Goal: Use online tool/utility: Utilize a website feature to perform a specific function

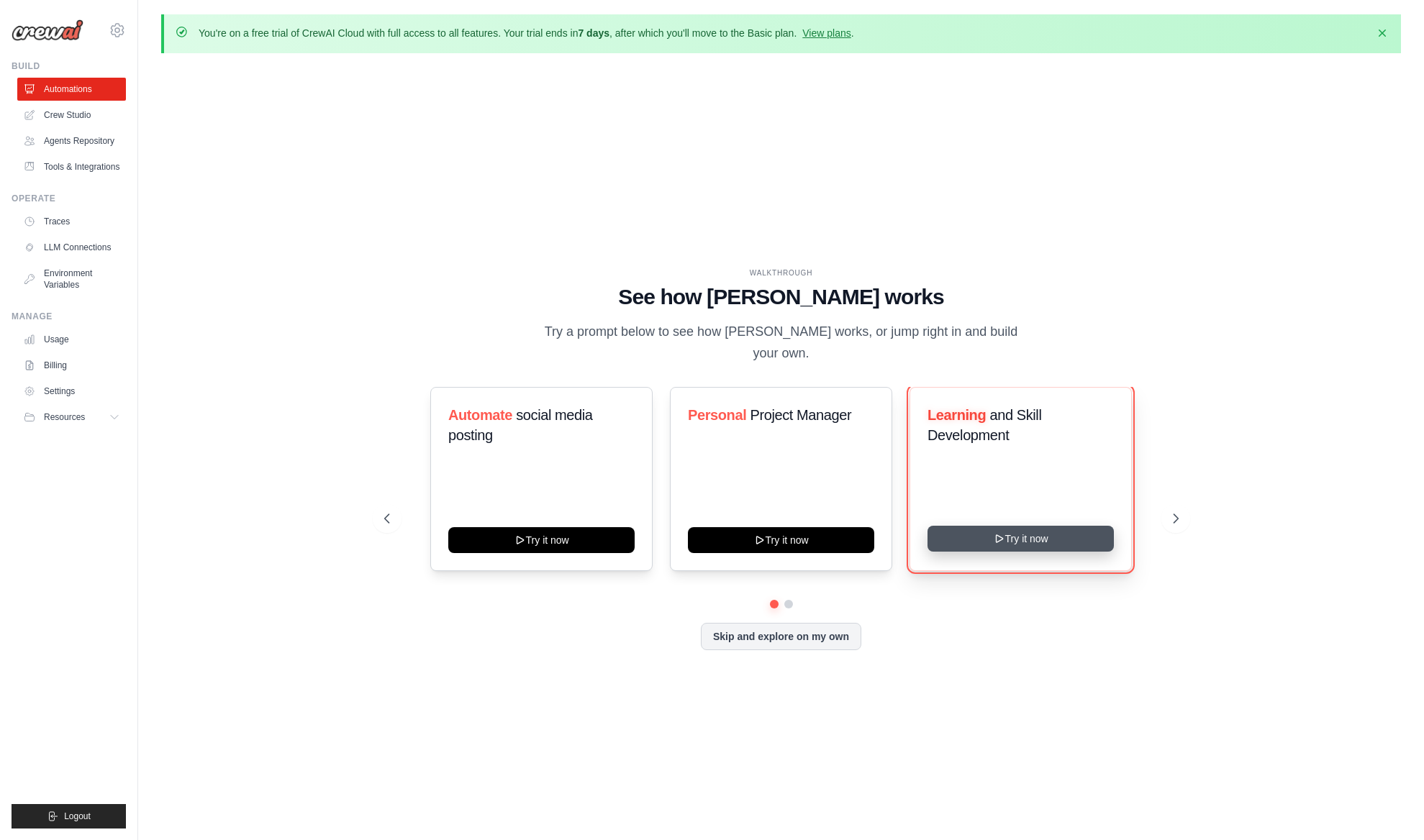
click at [974, 541] on div "Learning and Skill Development Try it now" at bounding box center [1021, 478] width 223 height 184
click at [978, 532] on button "Try it now" at bounding box center [1020, 539] width 186 height 26
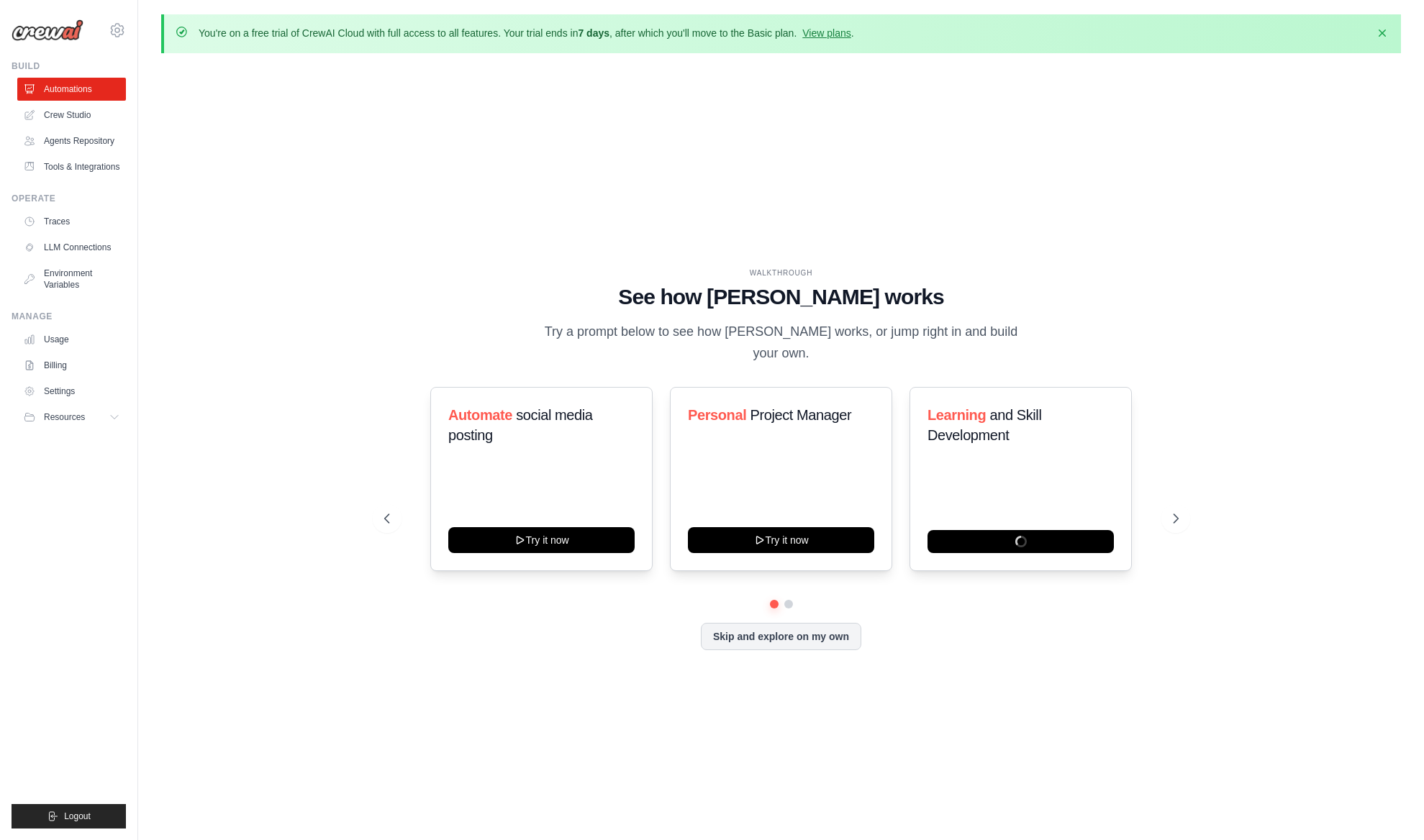
click at [55, 28] on img at bounding box center [47, 30] width 72 height 22
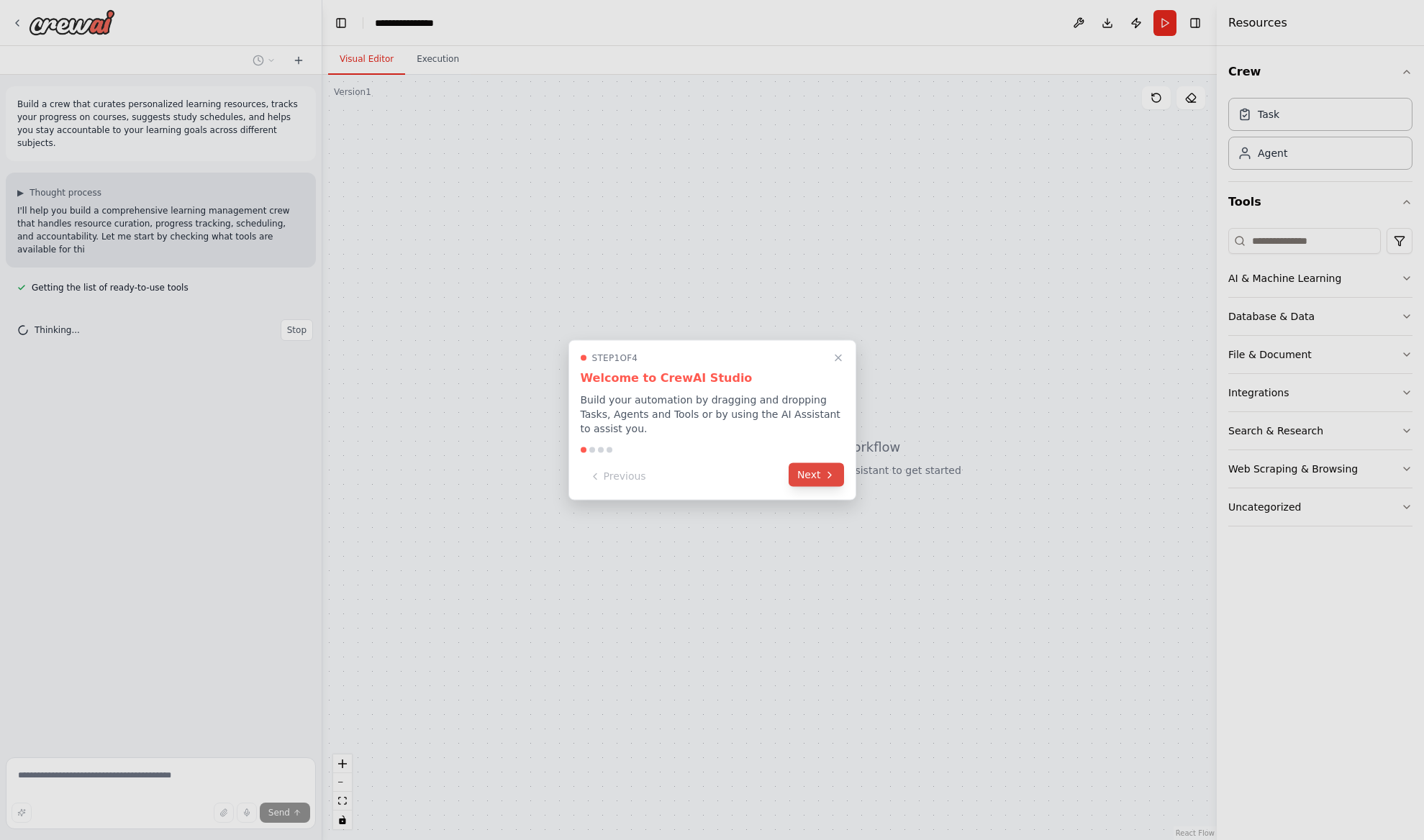
click at [823, 470] on icon at bounding box center [829, 474] width 11 height 11
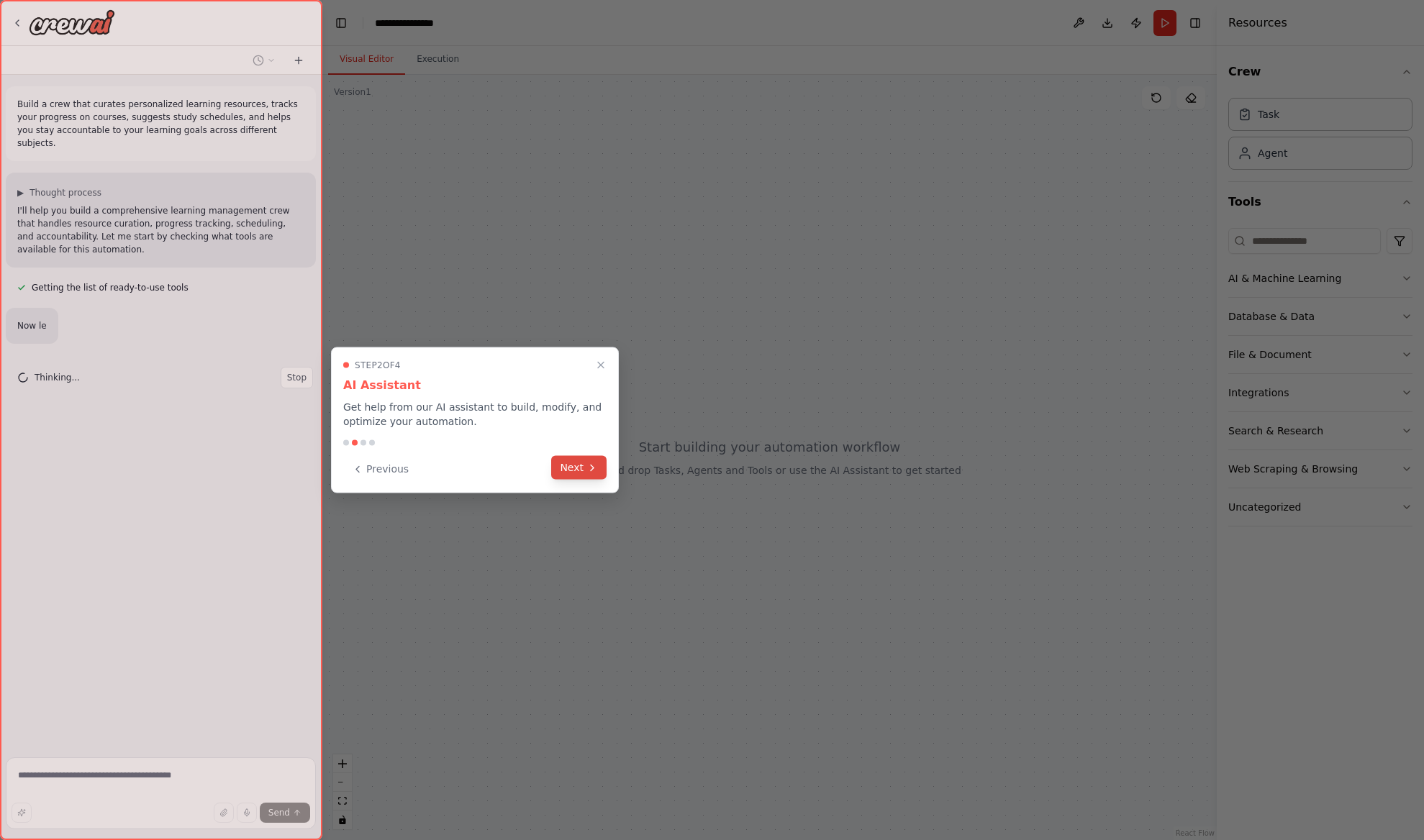
click at [584, 465] on button "Next" at bounding box center [579, 467] width 55 height 24
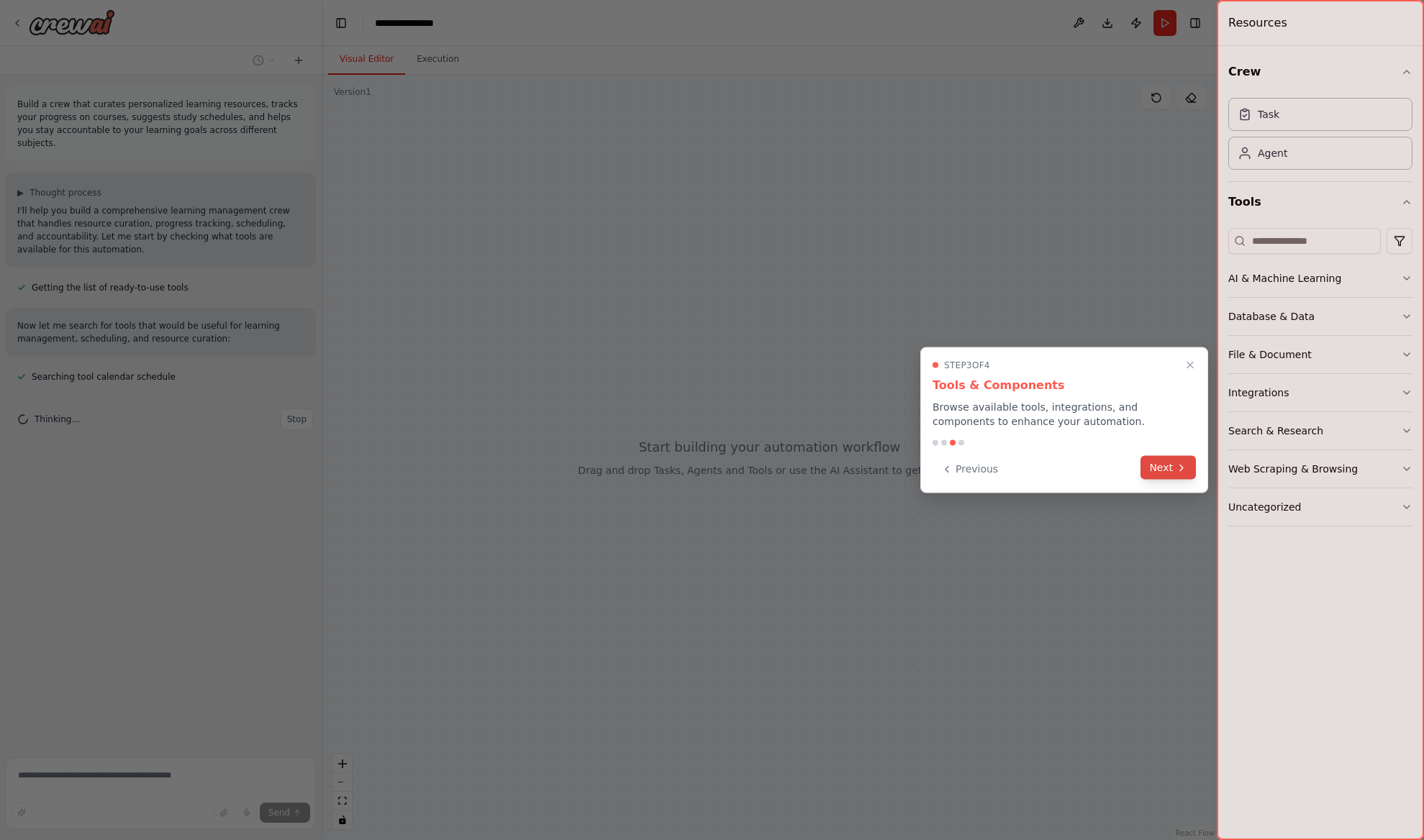
click at [1164, 462] on button "Next" at bounding box center [1168, 467] width 55 height 24
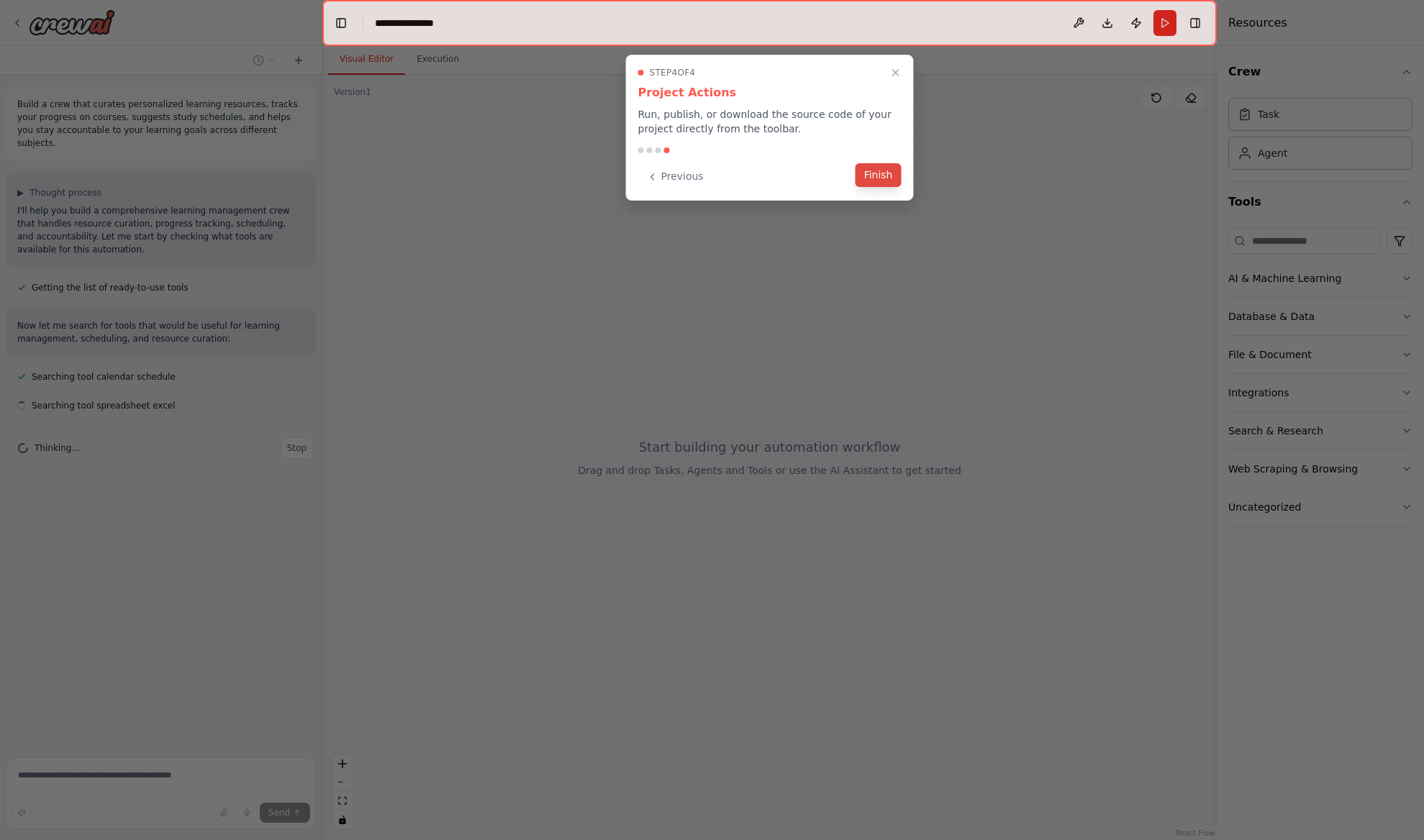
click at [874, 175] on button "Finish" at bounding box center [878, 175] width 46 height 24
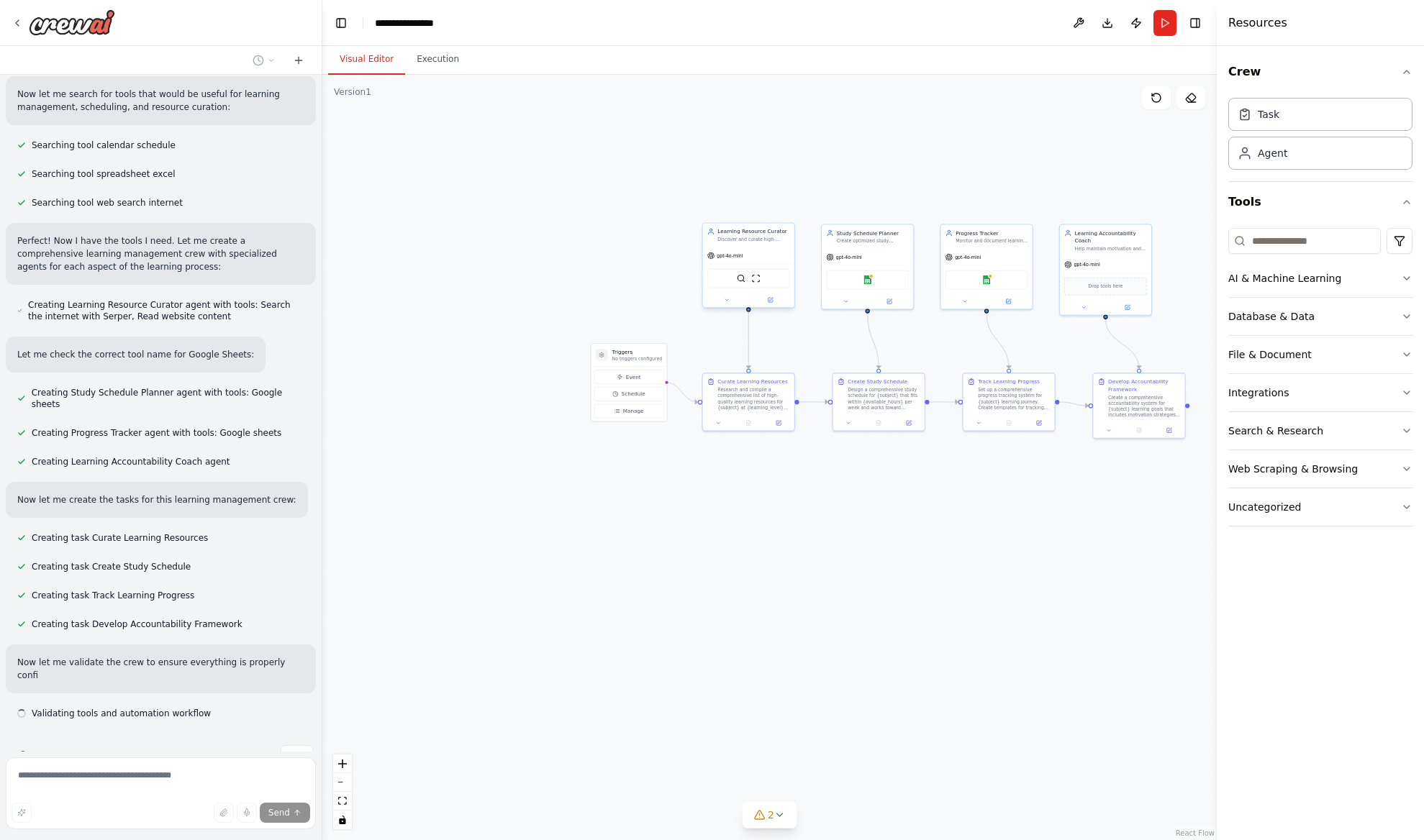
scroll to position [245, 0]
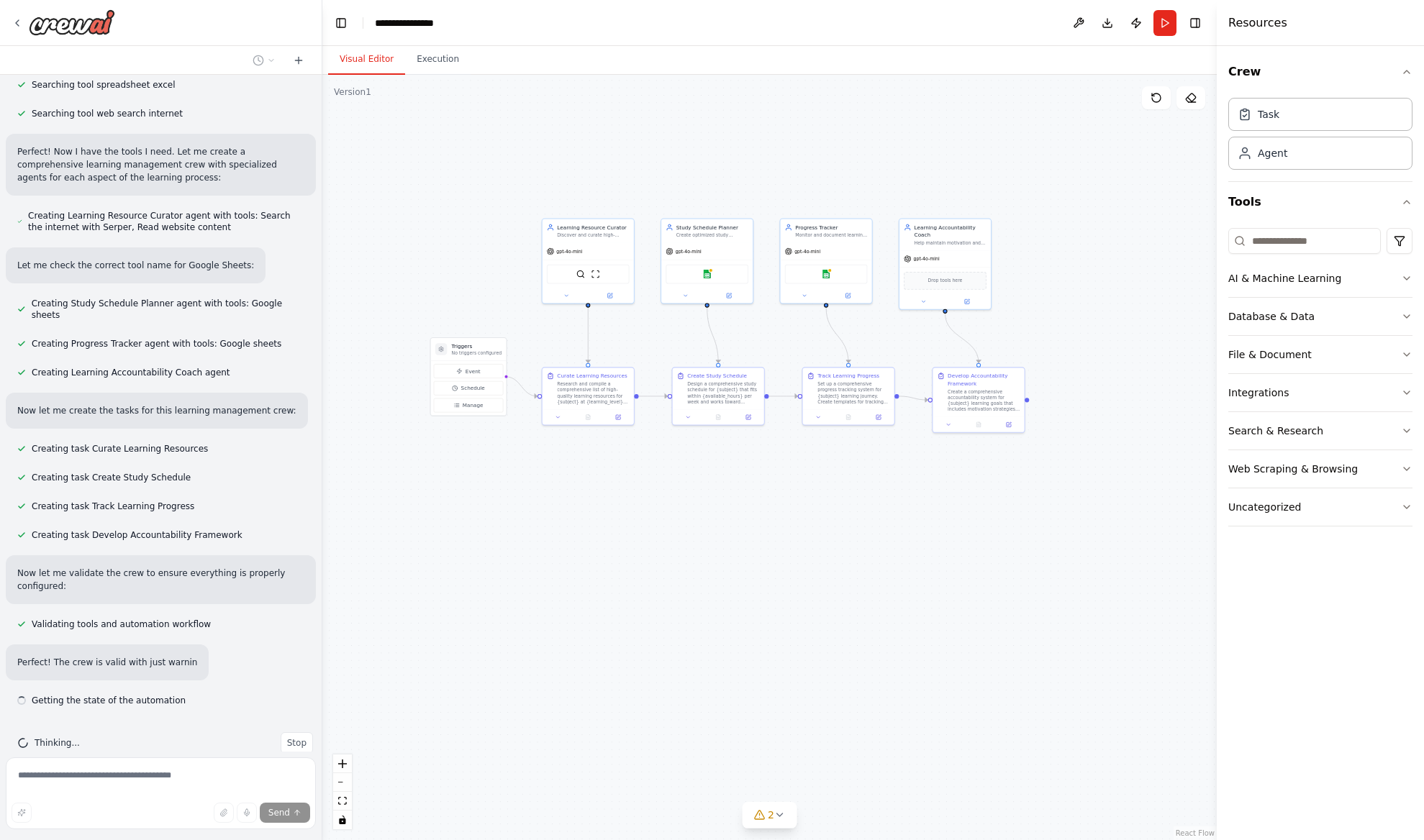
drag, startPoint x: 831, startPoint y: 353, endPoint x: 662, endPoint y: 343, distance: 169.3
click at [662, 343] on div ".deletable-edge-delete-btn { width: 20px; height: 20px; border: 0px solid #ffff…" at bounding box center [770, 457] width 894 height 765
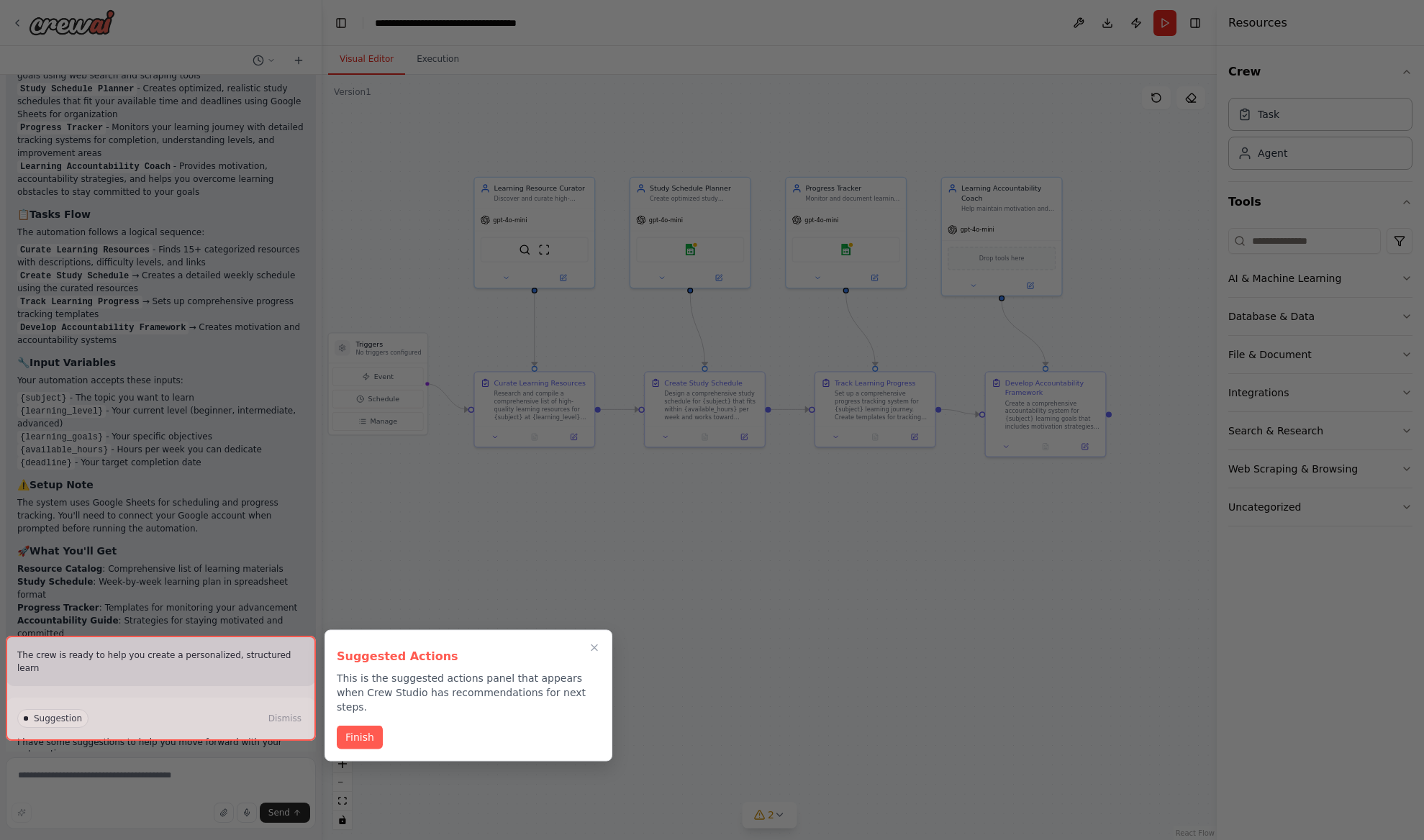
scroll to position [1172, 0]
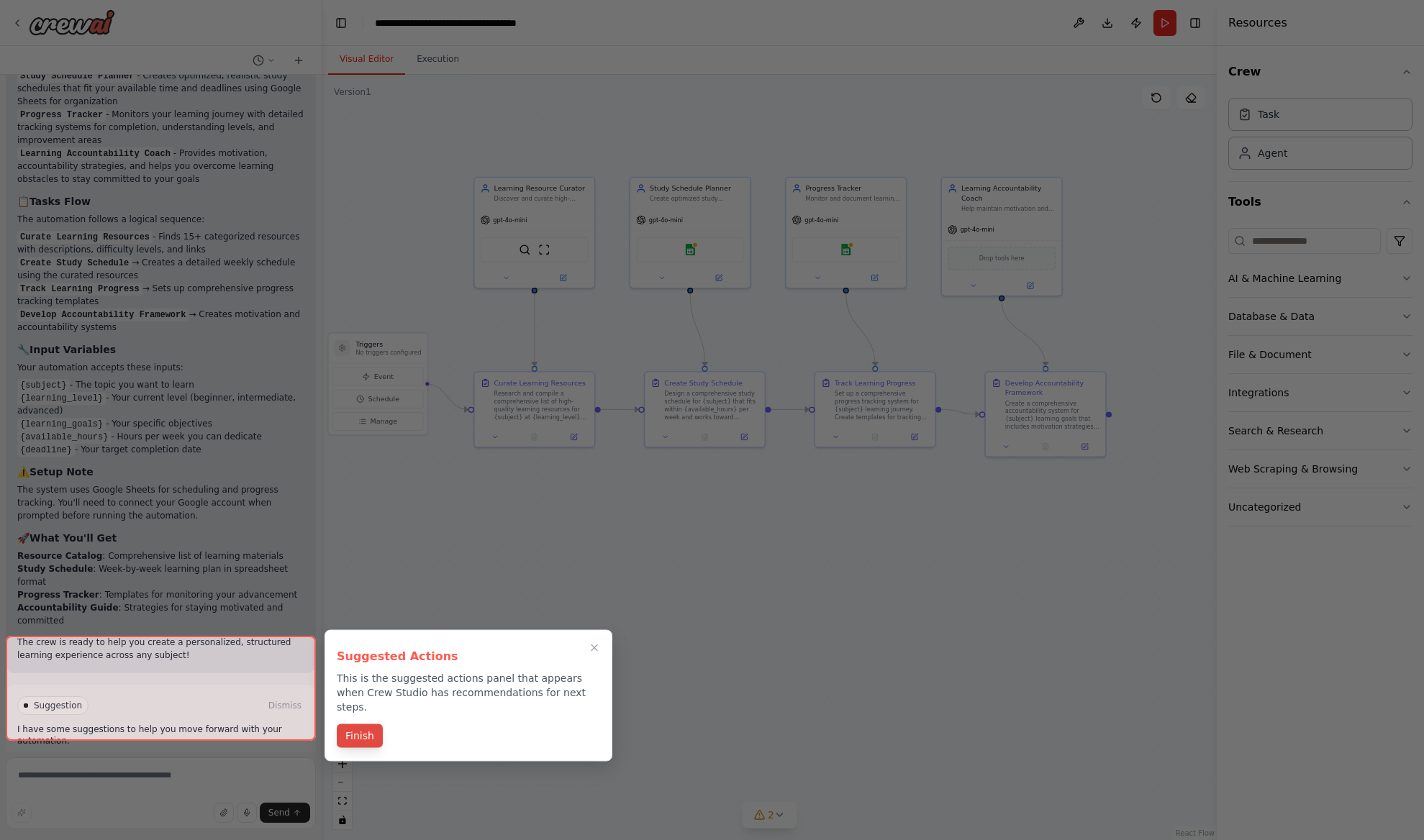
click at [363, 724] on button "Finish" at bounding box center [359, 735] width 46 height 24
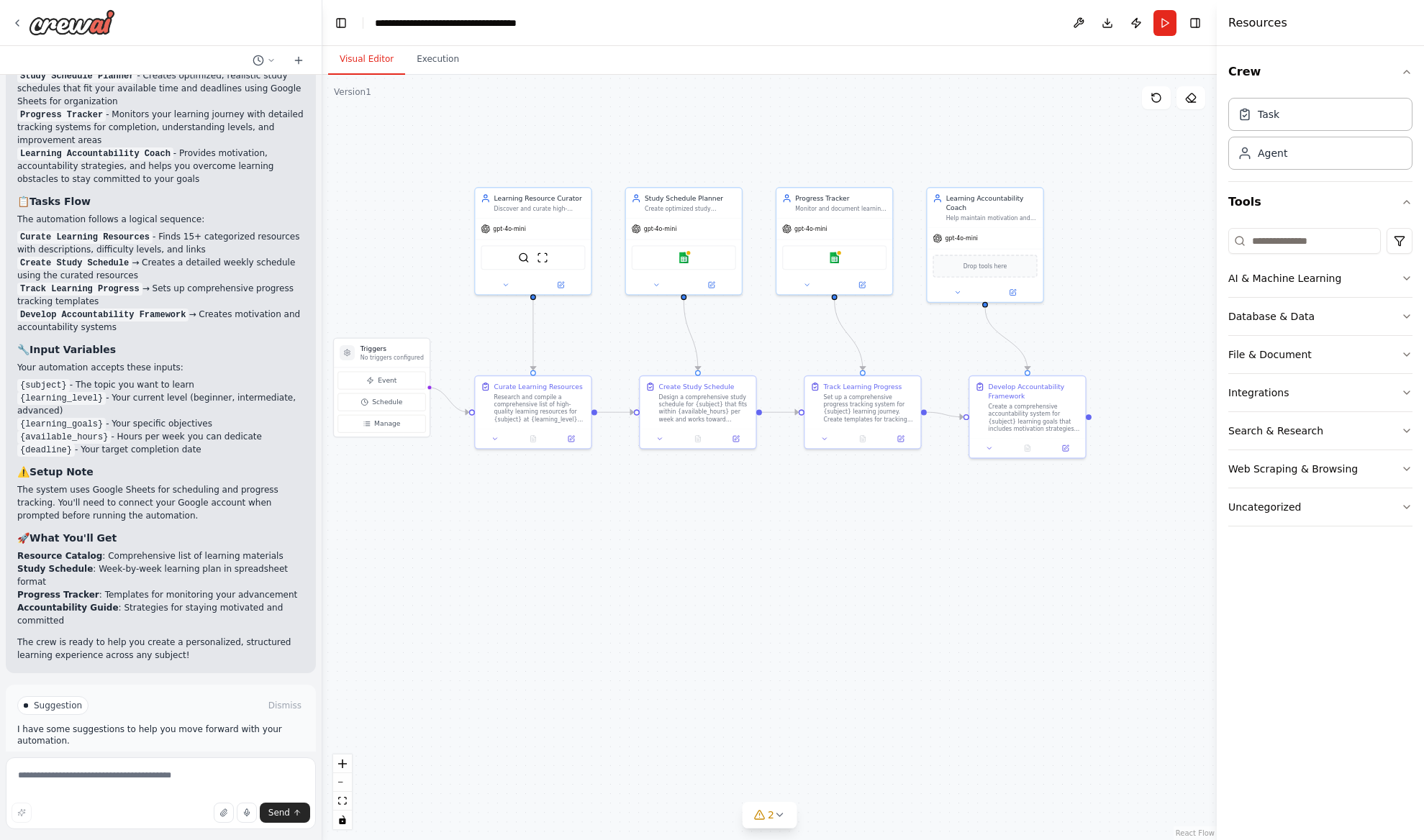
click at [242, 755] on button "Run Automation" at bounding box center [160, 766] width 287 height 23
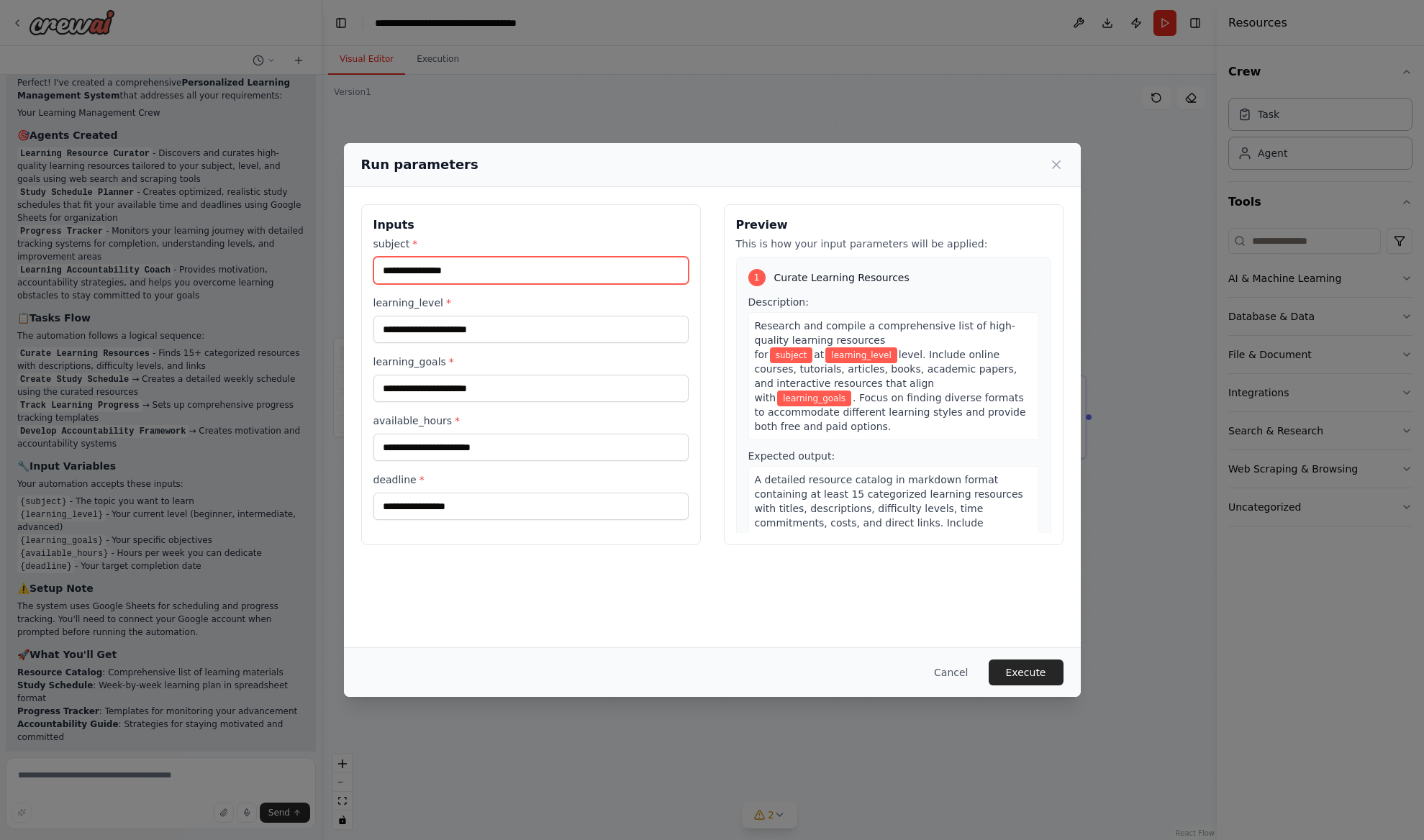
click at [546, 272] on input "subject *" at bounding box center [531, 271] width 315 height 28
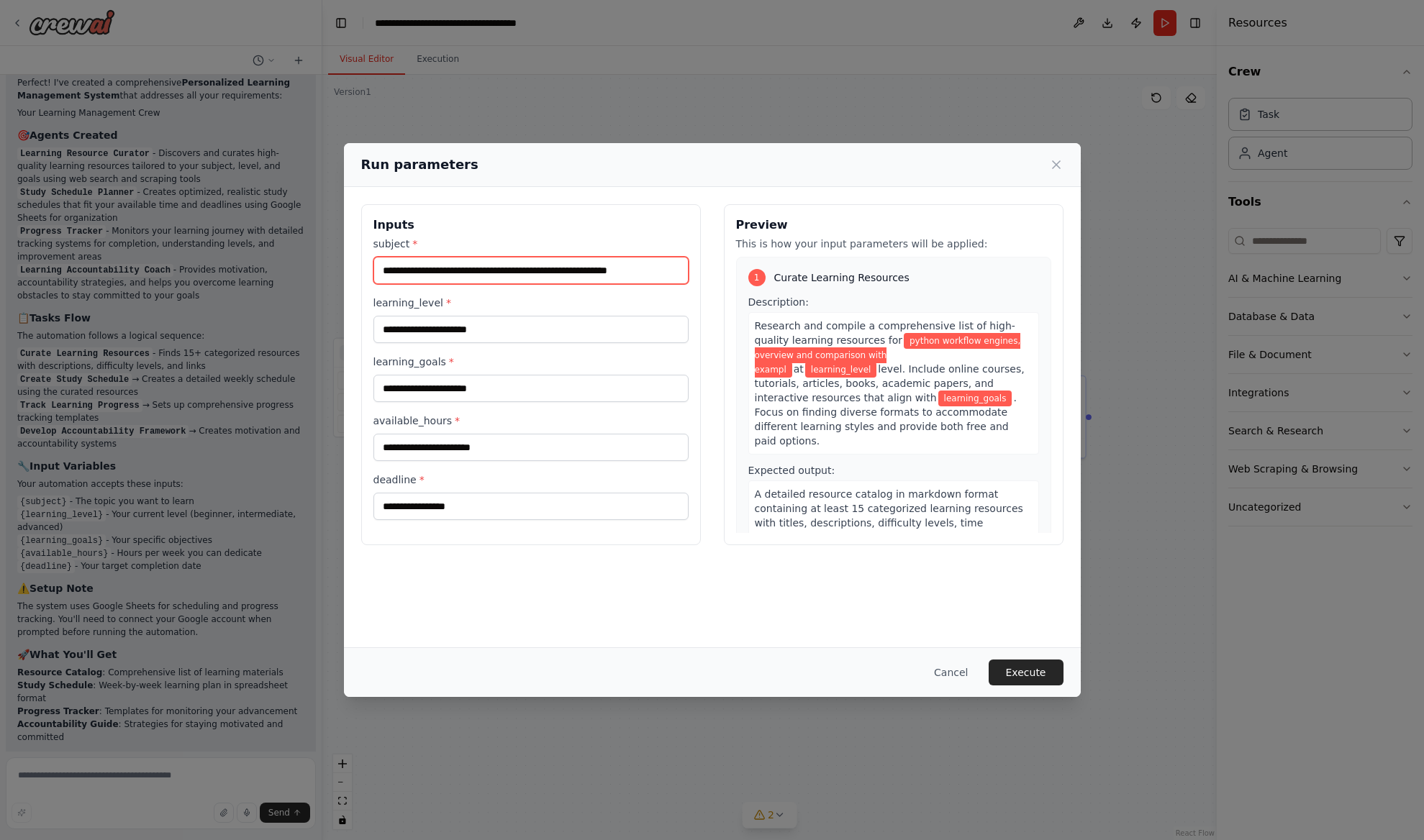
scroll to position [0, 12]
type input "**********"
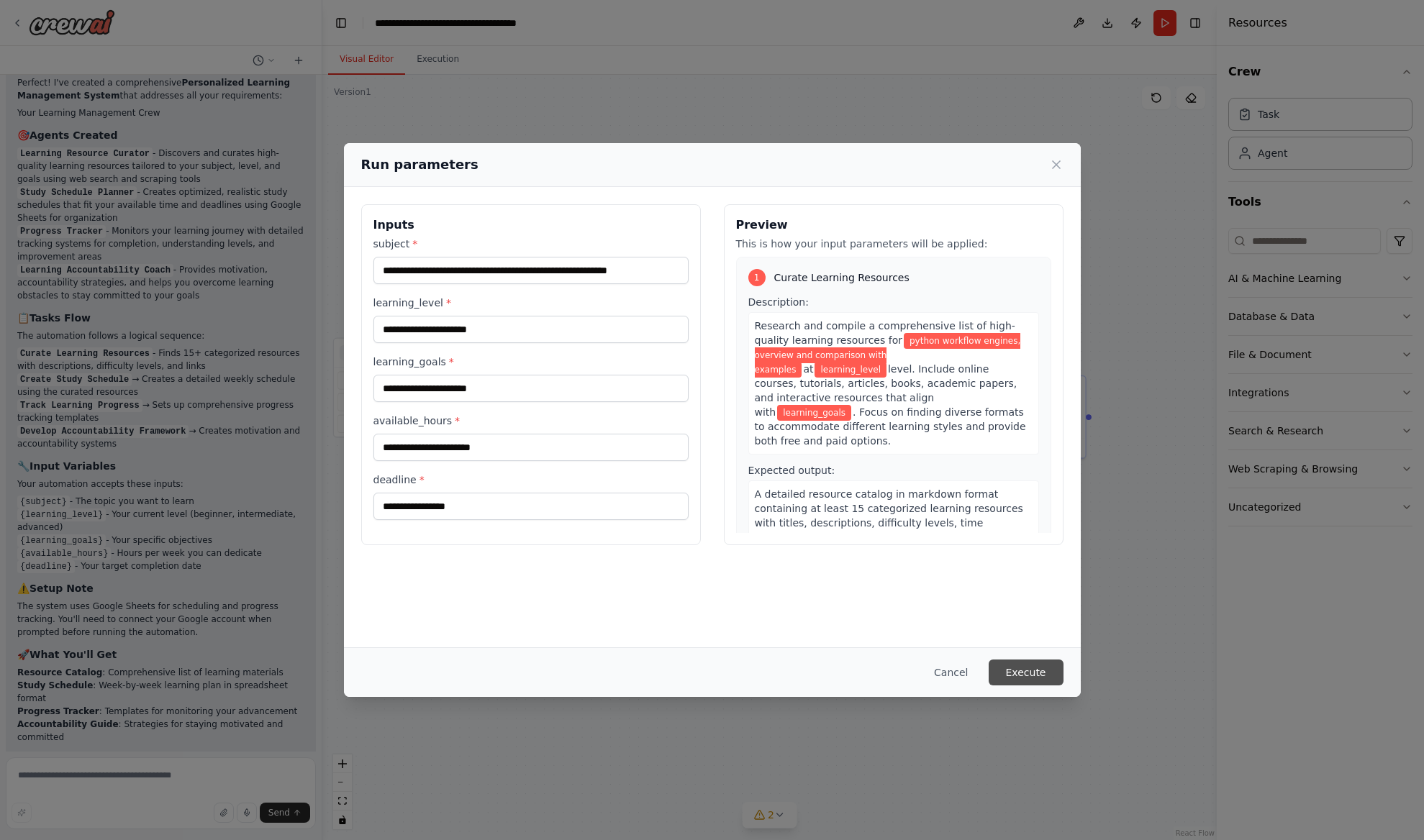
scroll to position [0, 0]
click at [1012, 670] on button "Execute" at bounding box center [1026, 673] width 75 height 26
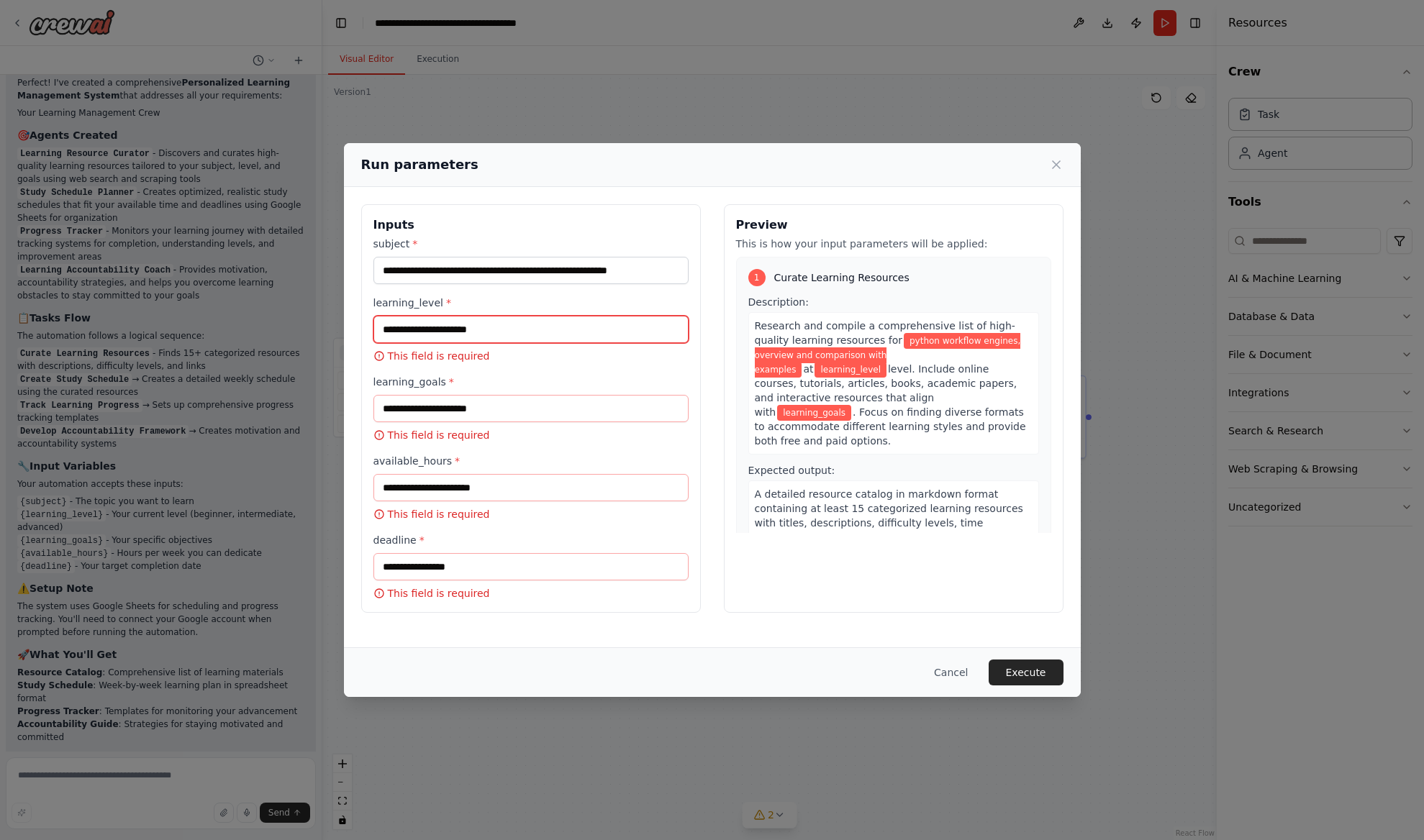
click at [509, 336] on input "learning_level *" at bounding box center [531, 330] width 315 height 28
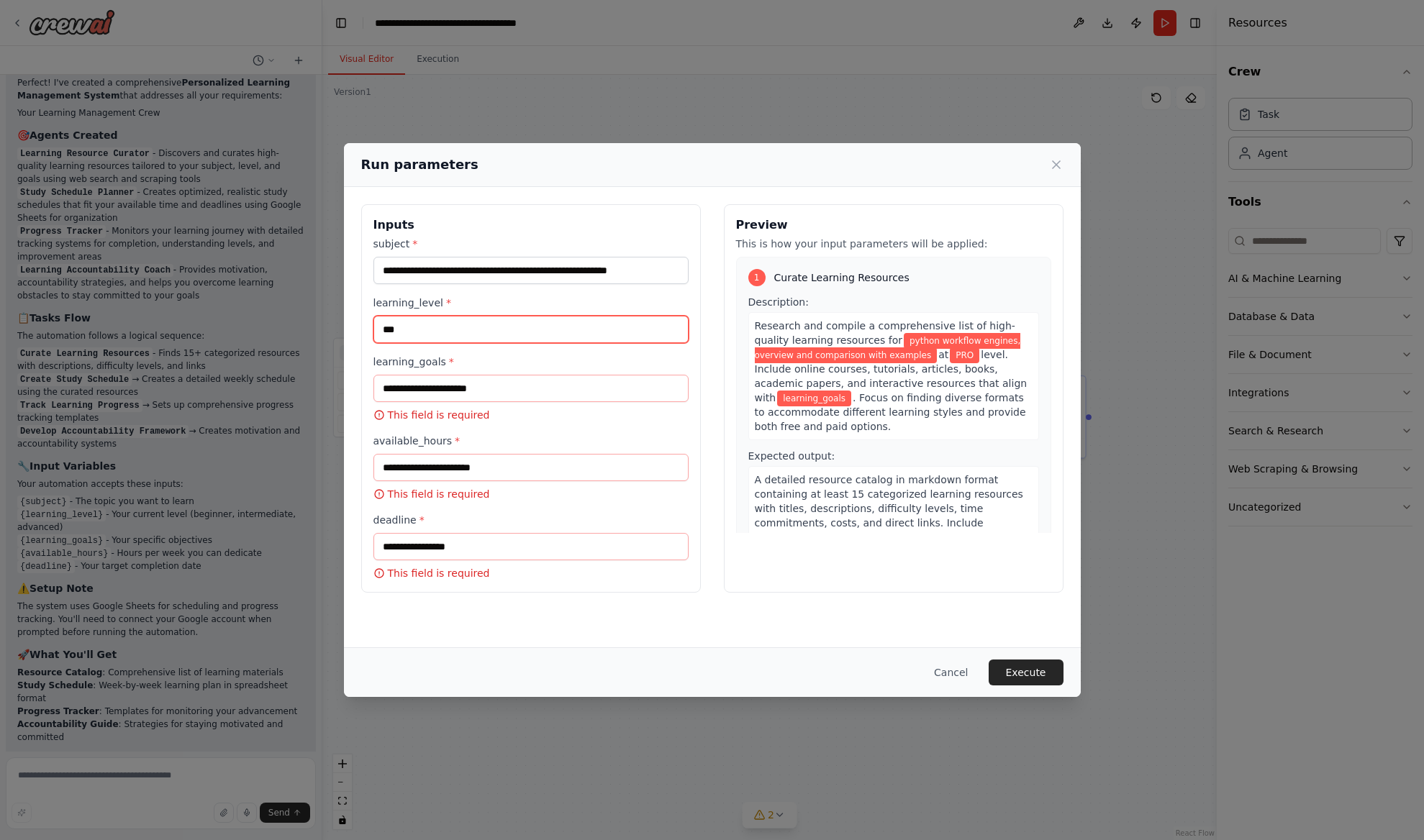
type input "***"
click at [486, 386] on input "learning_goals *" at bounding box center [531, 388] width 315 height 28
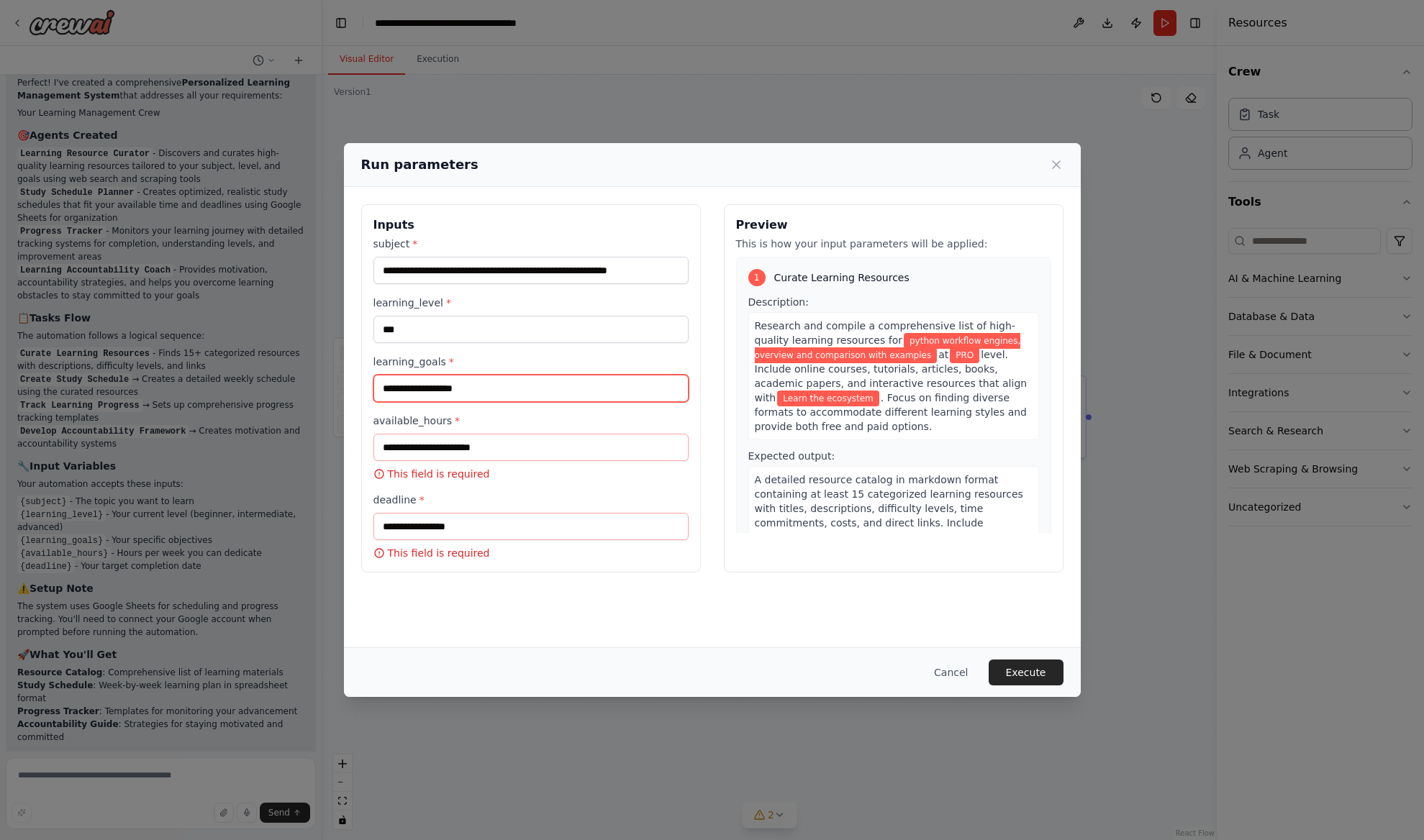
type input "**********"
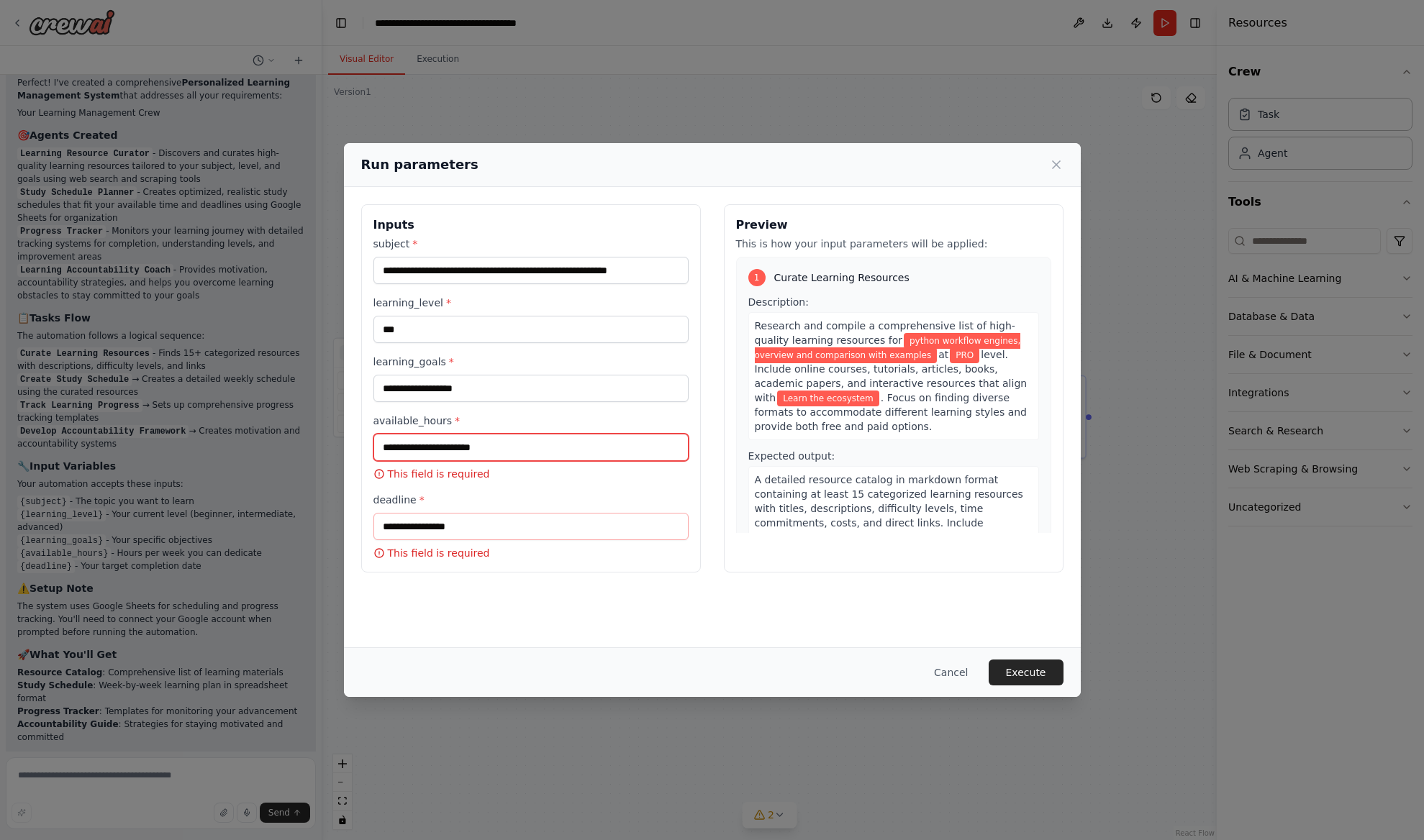
click at [471, 444] on input "available_hours *" at bounding box center [531, 448] width 315 height 28
type input "*"
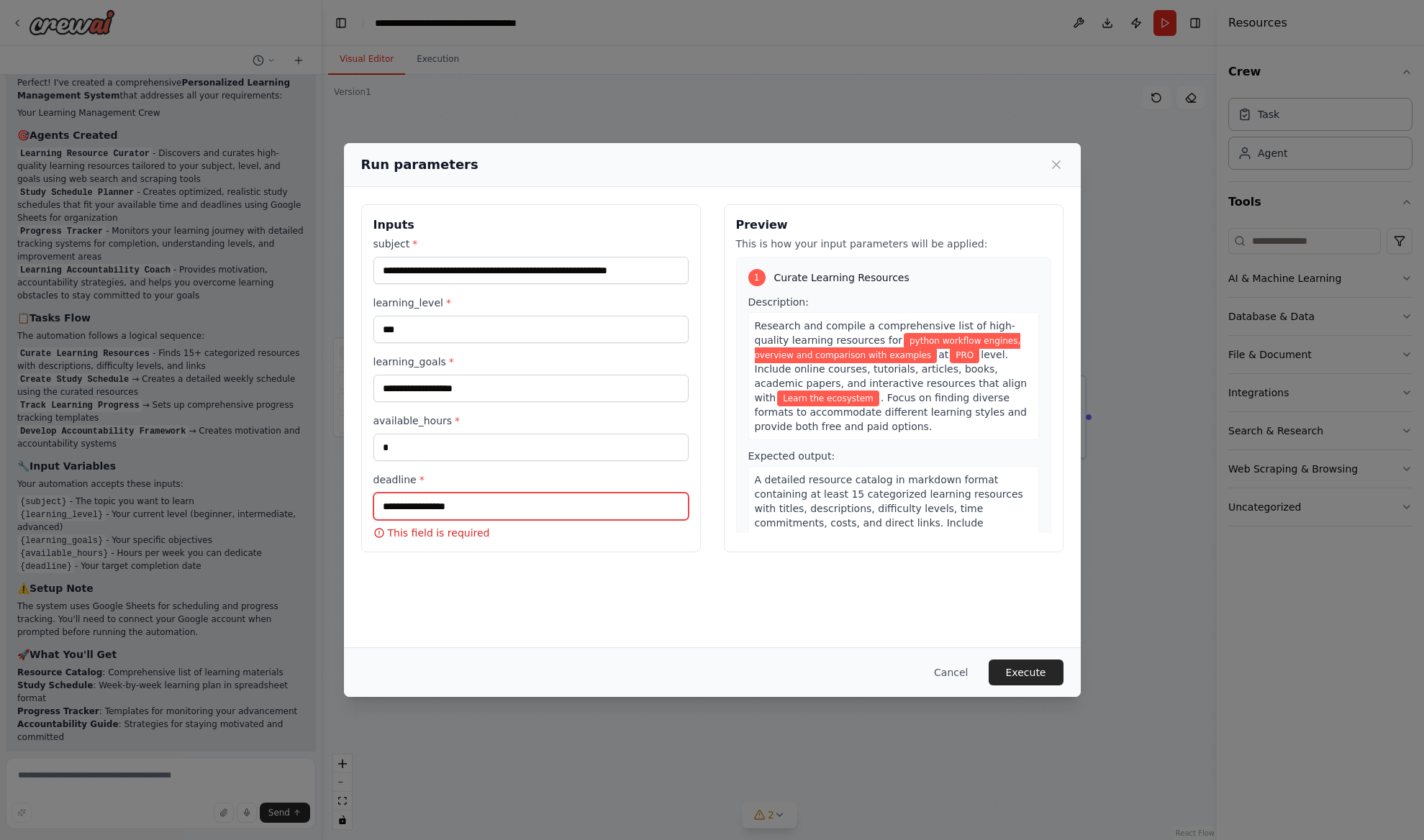
click at [465, 509] on input "deadline *" at bounding box center [531, 506] width 315 height 28
type input "********"
click at [1008, 685] on button "Execute" at bounding box center [1026, 673] width 75 height 26
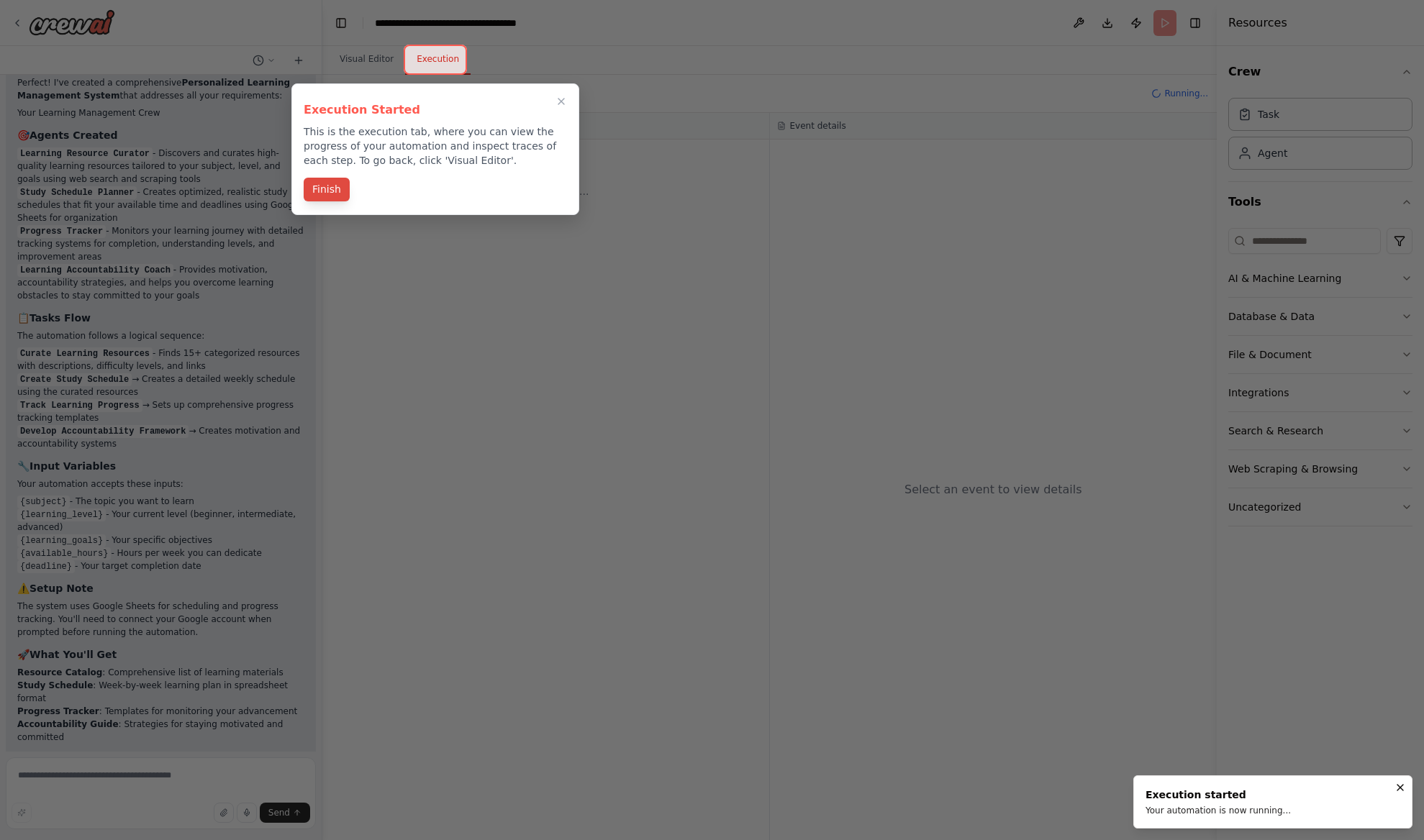
click at [341, 191] on button "Finish" at bounding box center [327, 189] width 46 height 24
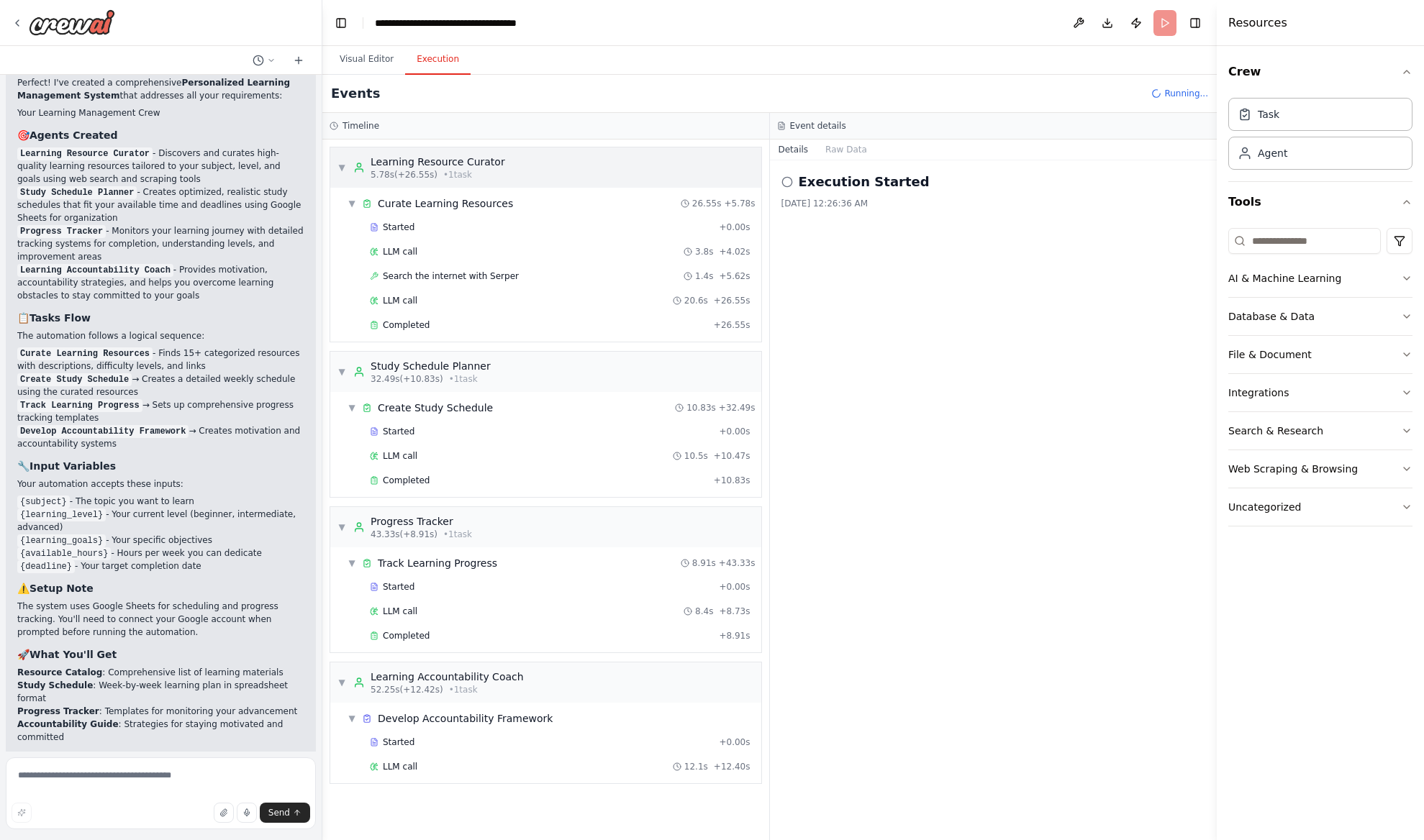
scroll to position [1172, 0]
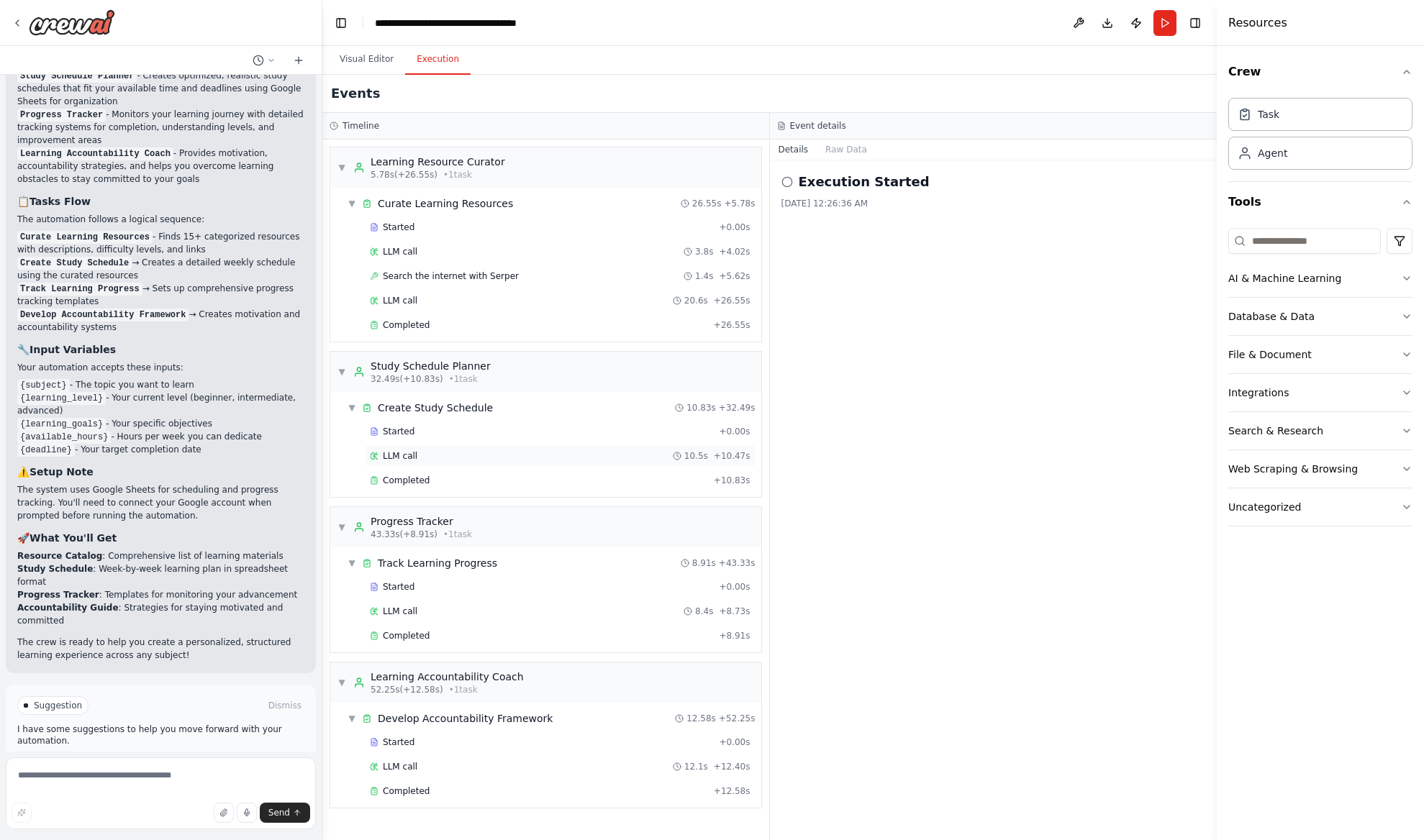
click at [422, 454] on div "LLM call 10.5s + 10.47s" at bounding box center [560, 456] width 380 height 11
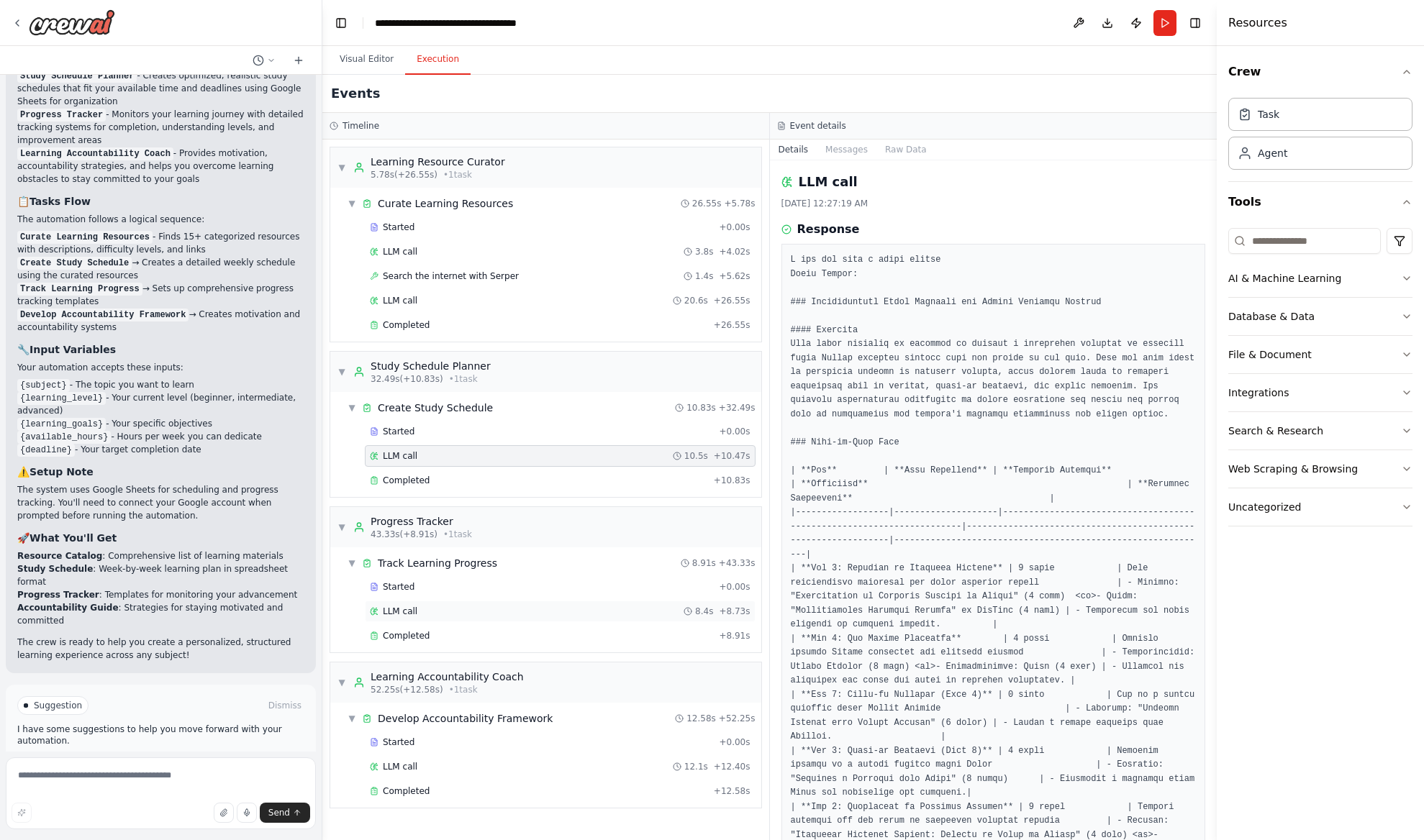
click at [416, 617] on div "LLM call 8.4s + 8.73s" at bounding box center [560, 611] width 391 height 22
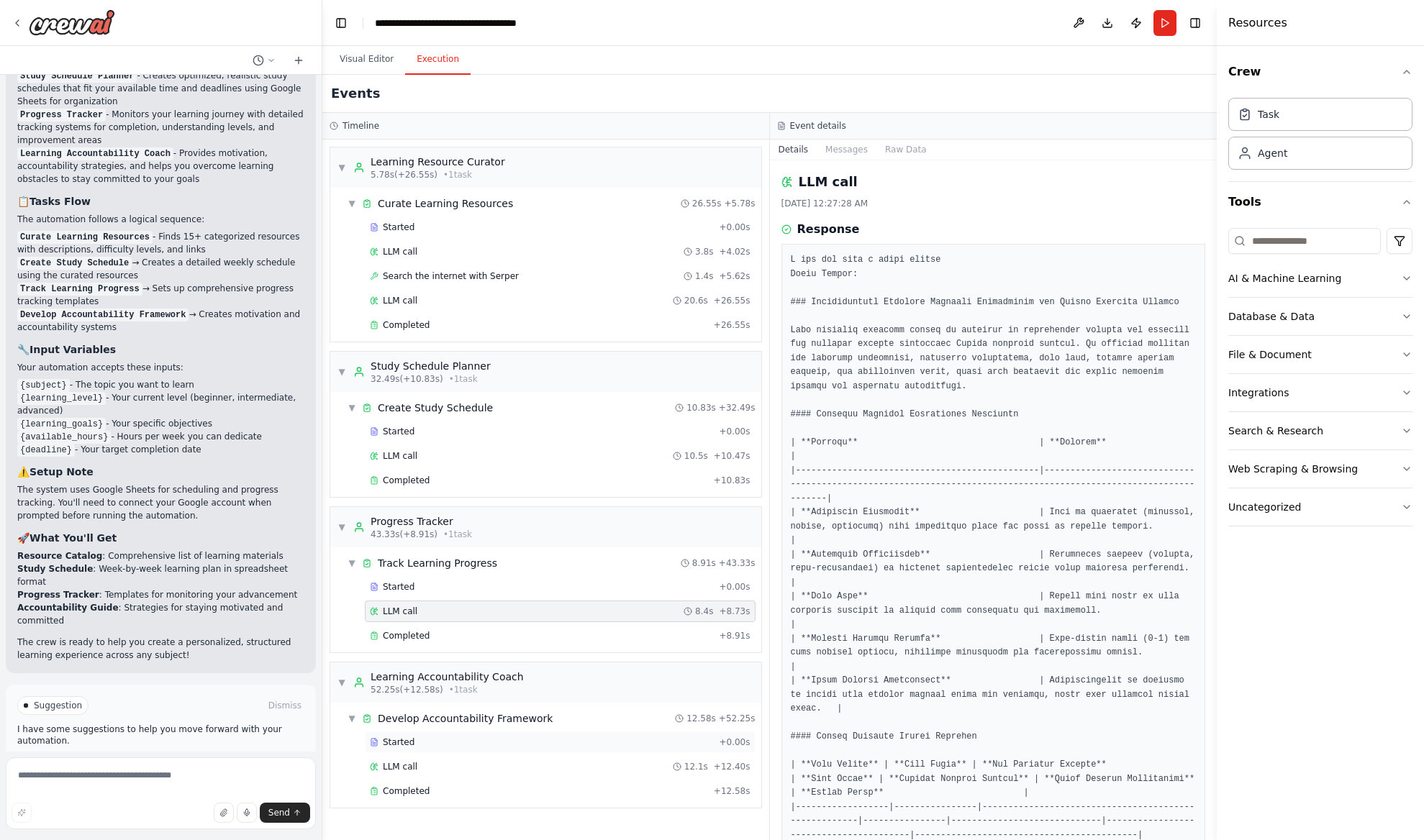
click at [420, 739] on div "Started" at bounding box center [541, 742] width 343 height 11
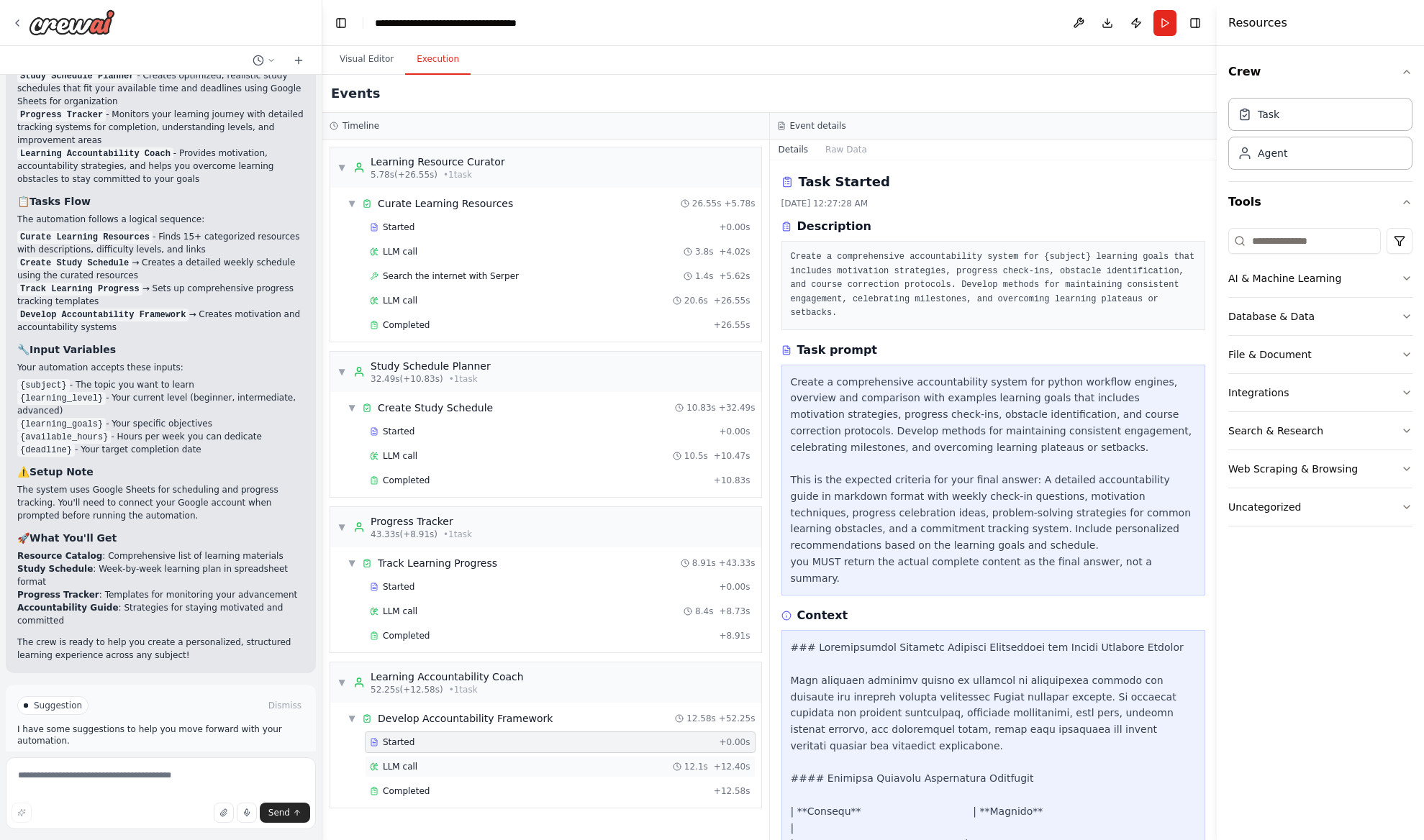
click at [420, 760] on div "LLM call 12.1s + 12.40s" at bounding box center [560, 766] width 391 height 22
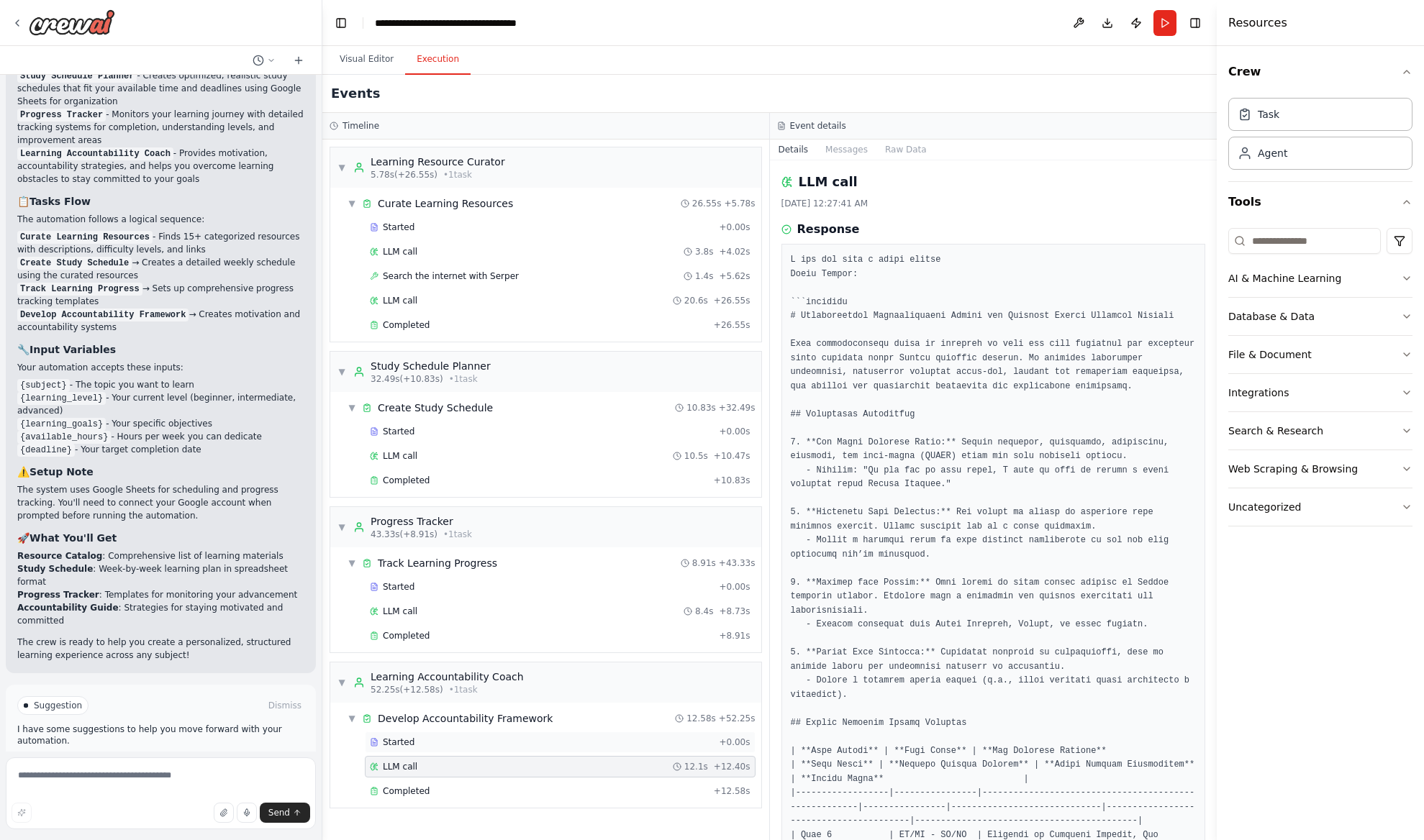
click at [421, 743] on div "Started" at bounding box center [541, 742] width 343 height 11
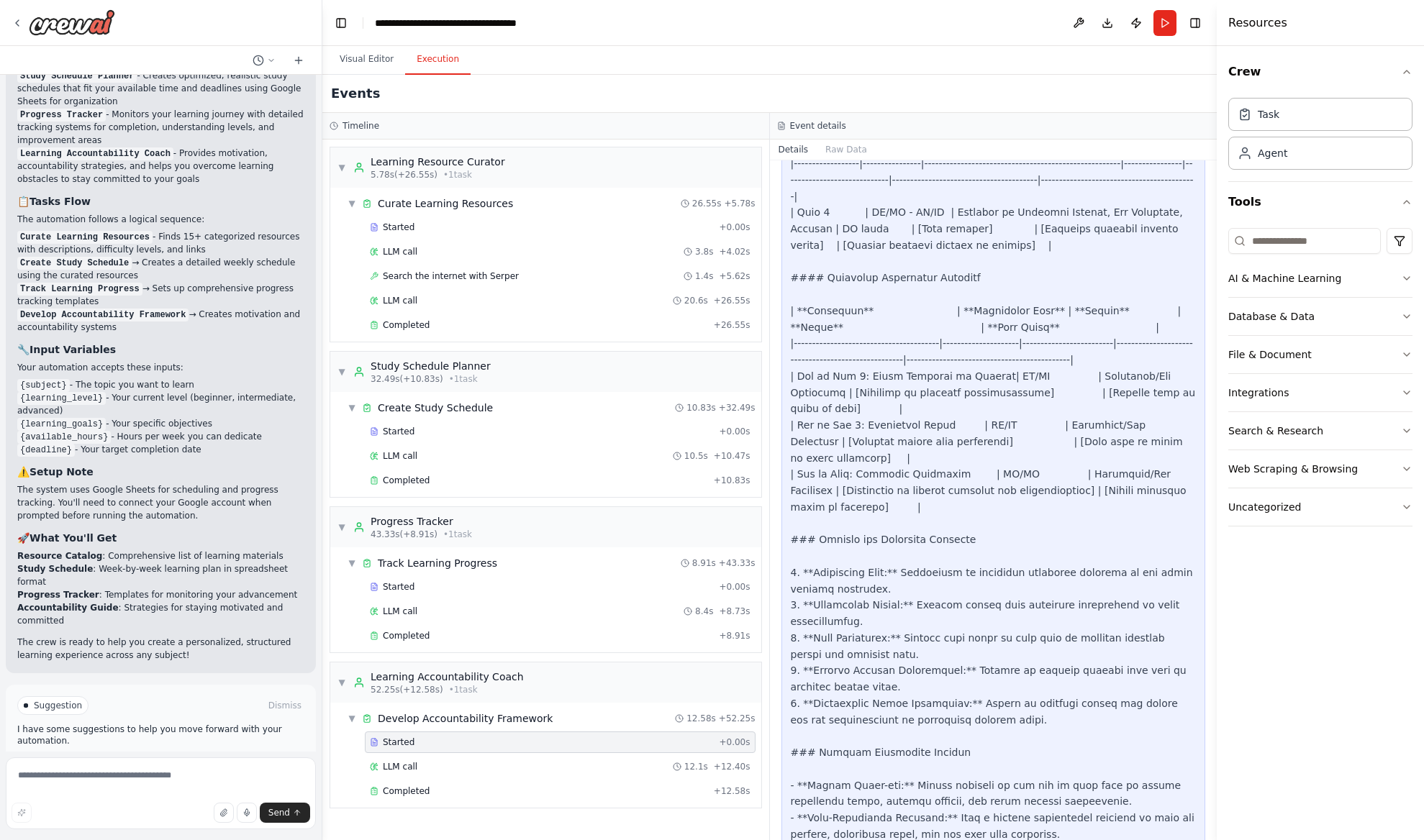
scroll to position [1124, 0]
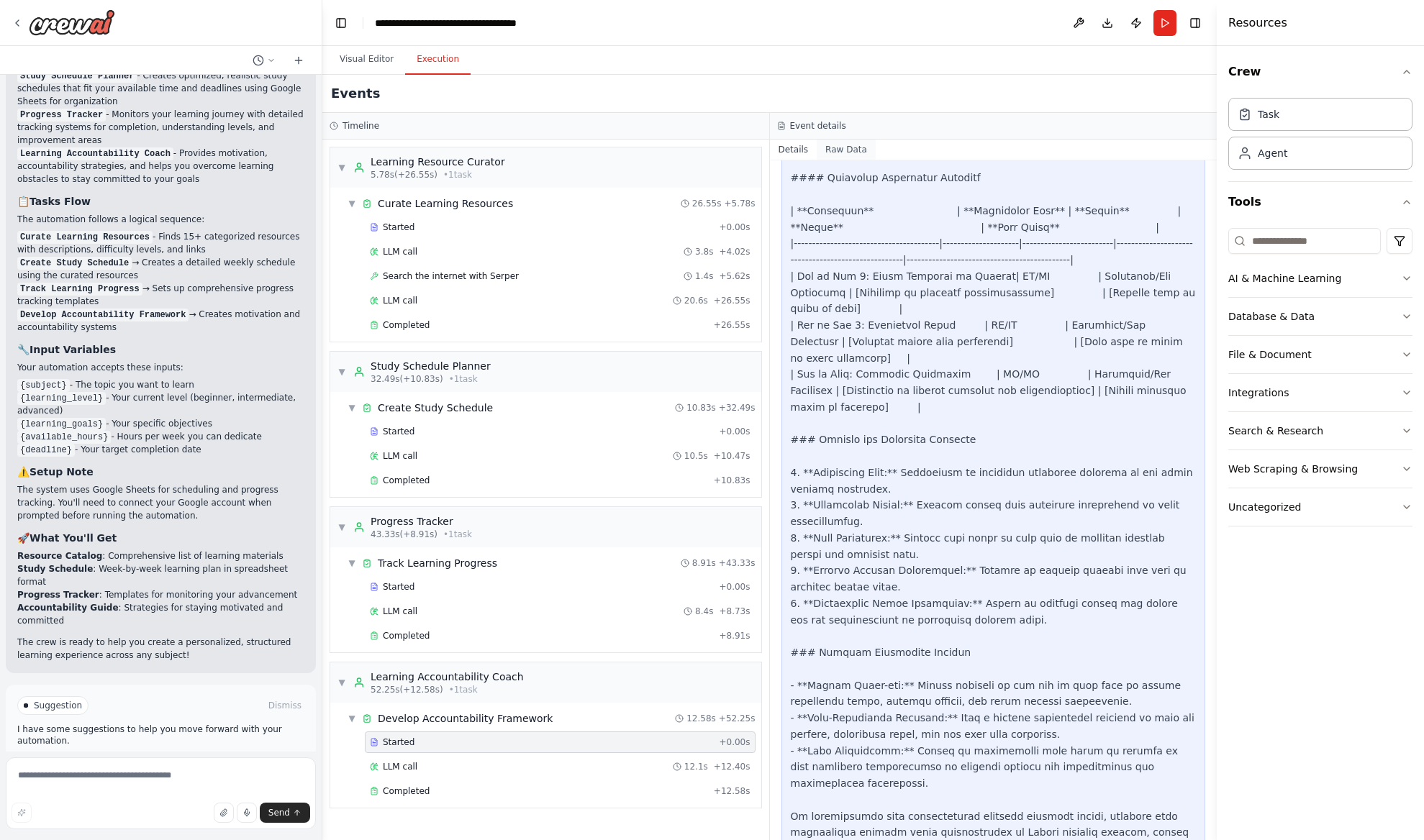
click at [845, 145] on button "Raw Data" at bounding box center [846, 149] width 59 height 20
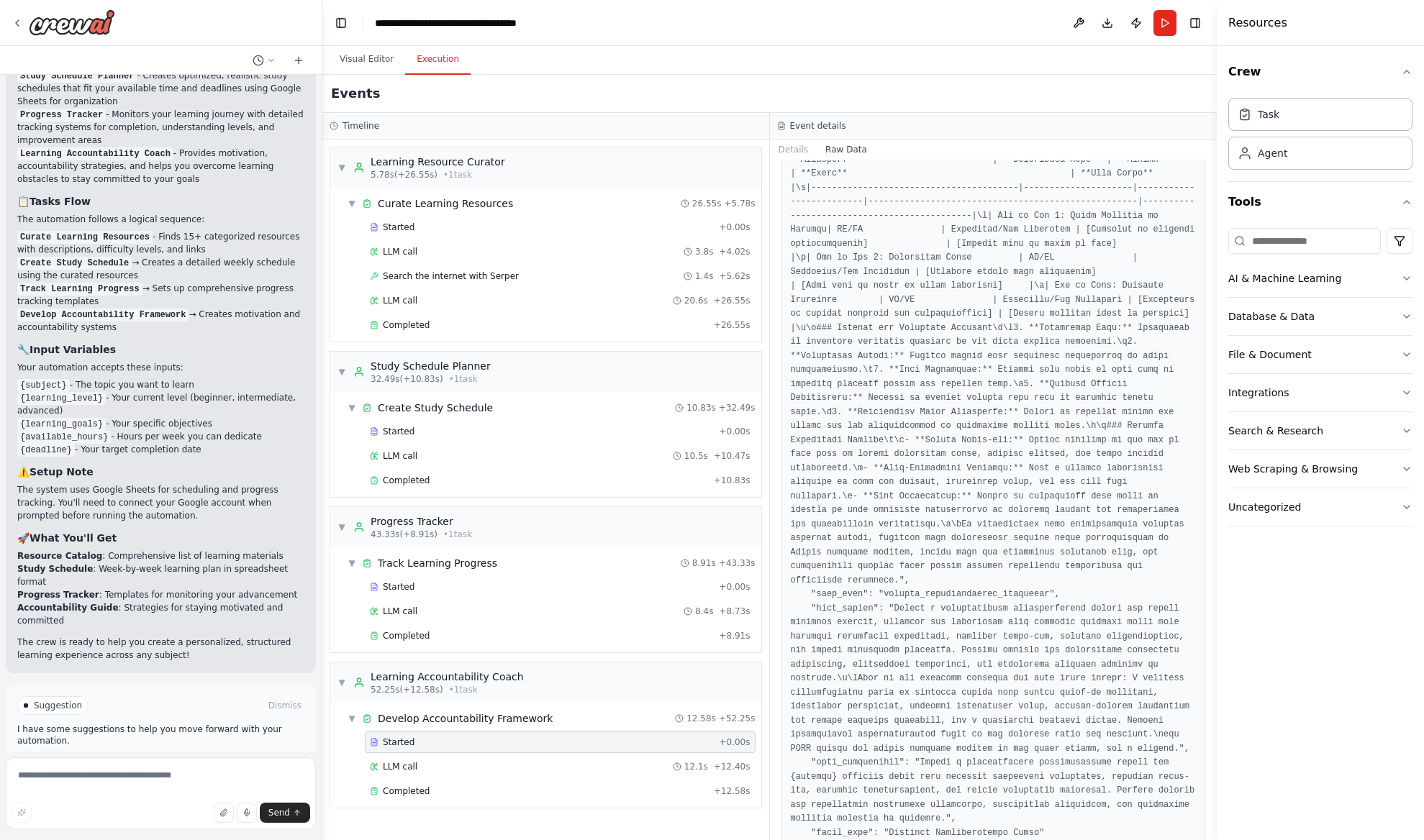
scroll to position [1865, 0]
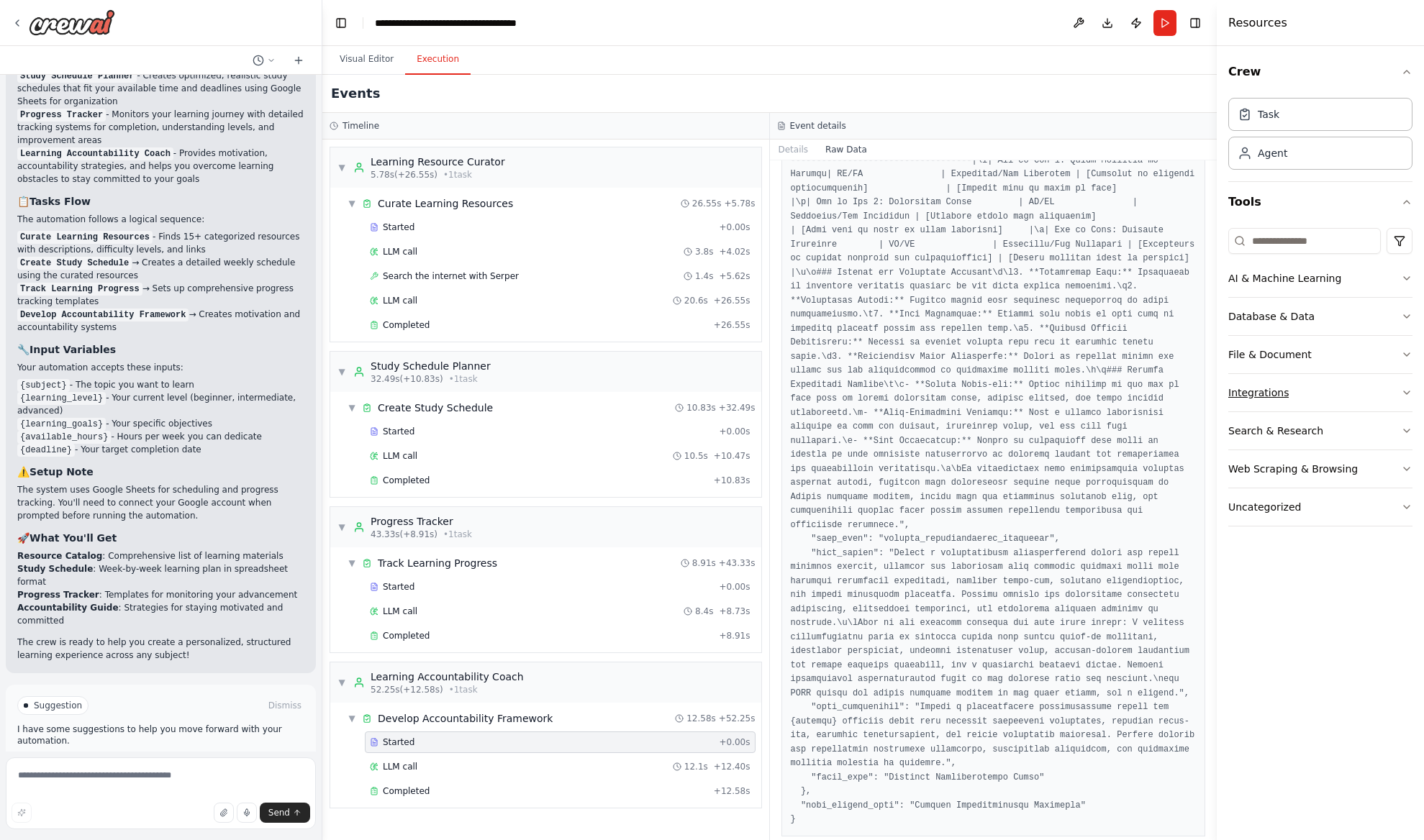
click at [1269, 404] on button "Integrations" at bounding box center [1320, 392] width 185 height 37
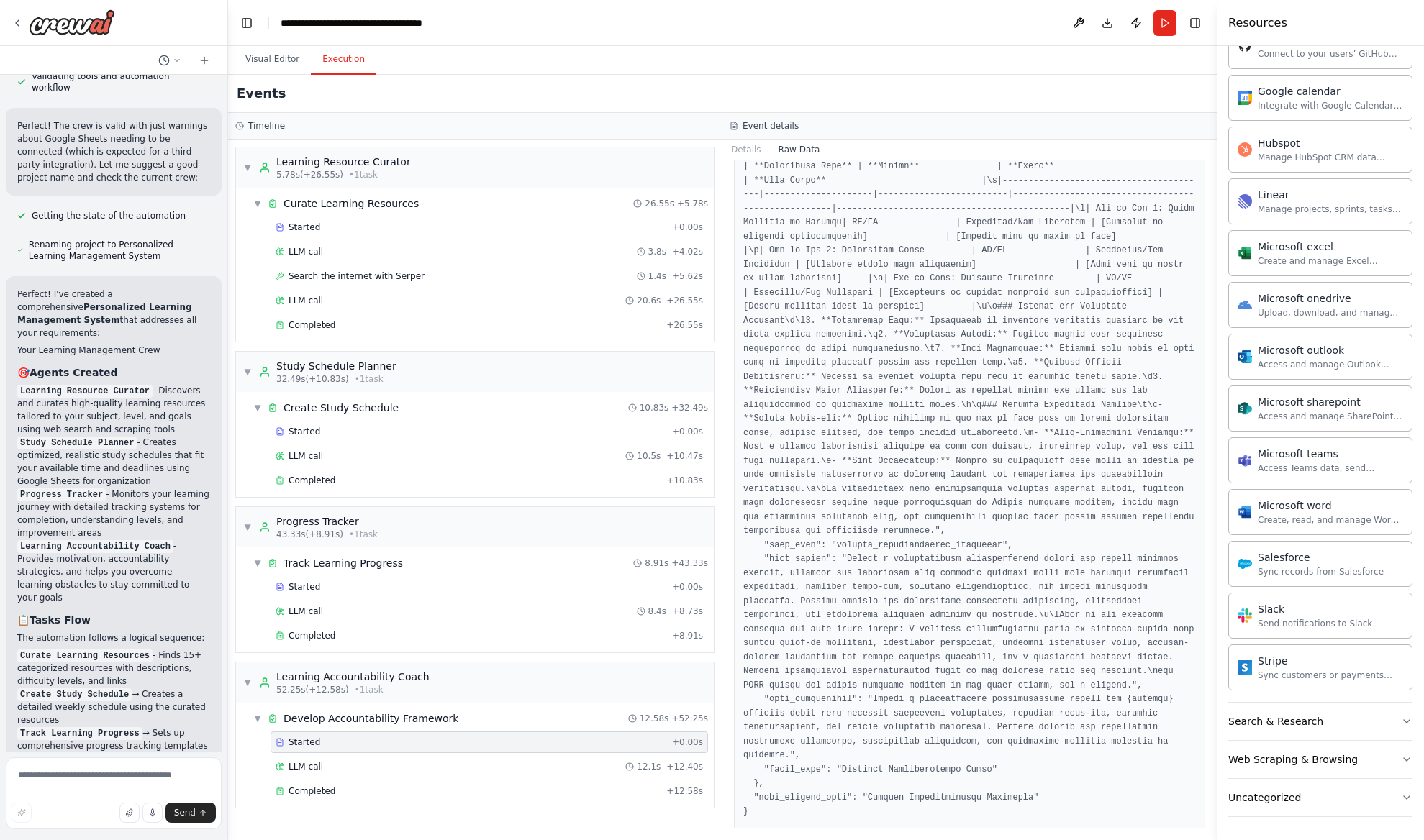
scroll to position [903, 0]
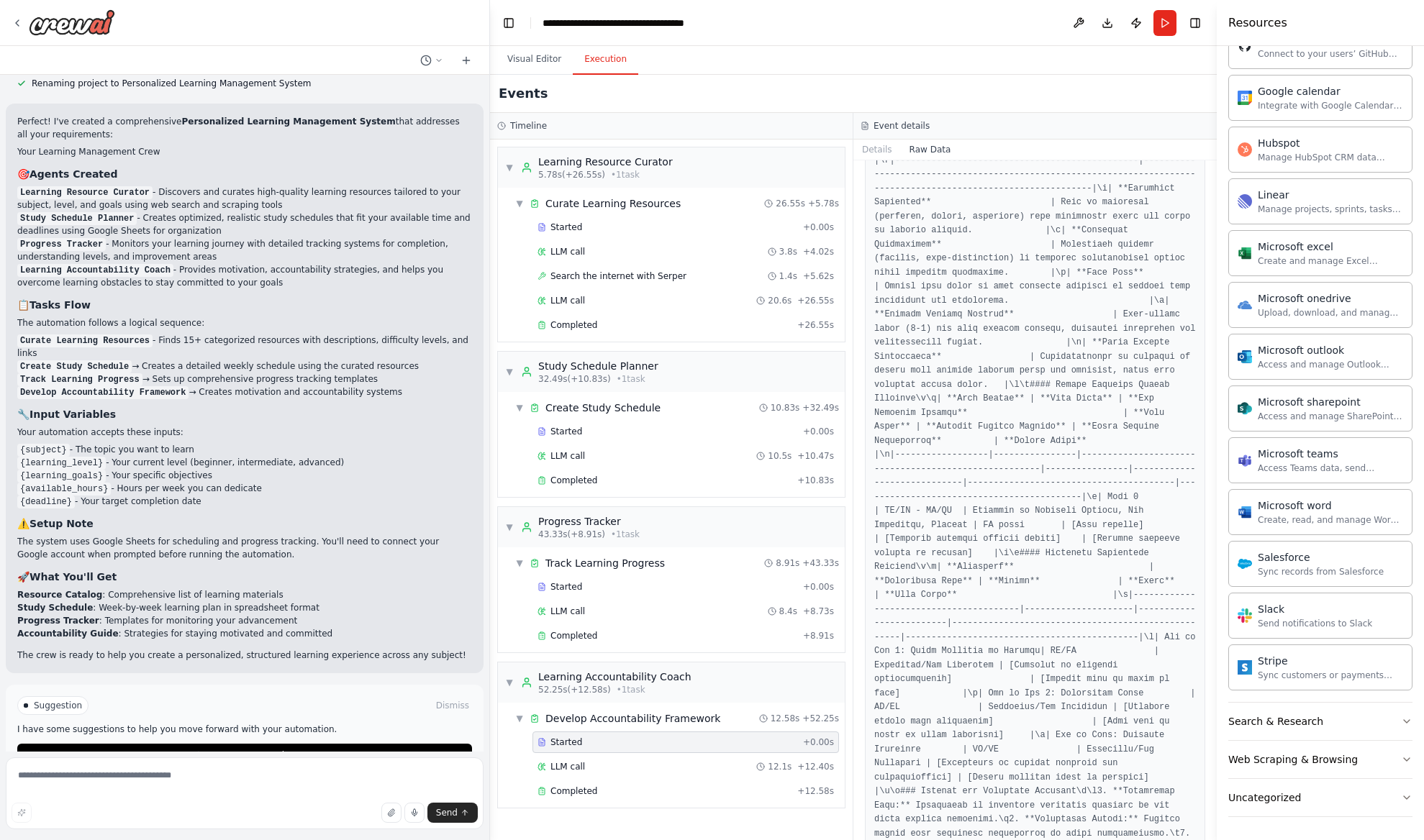
drag, startPoint x: 320, startPoint y: 191, endPoint x: 489, endPoint y: 238, distance: 175.4
click at [490, 237] on div "Build a crew that curates personalized learning resources, tracks your progress…" at bounding box center [712, 420] width 1424 height 840
click at [15, 19] on icon at bounding box center [17, 23] width 11 height 11
